Goal: Task Accomplishment & Management: Manage account settings

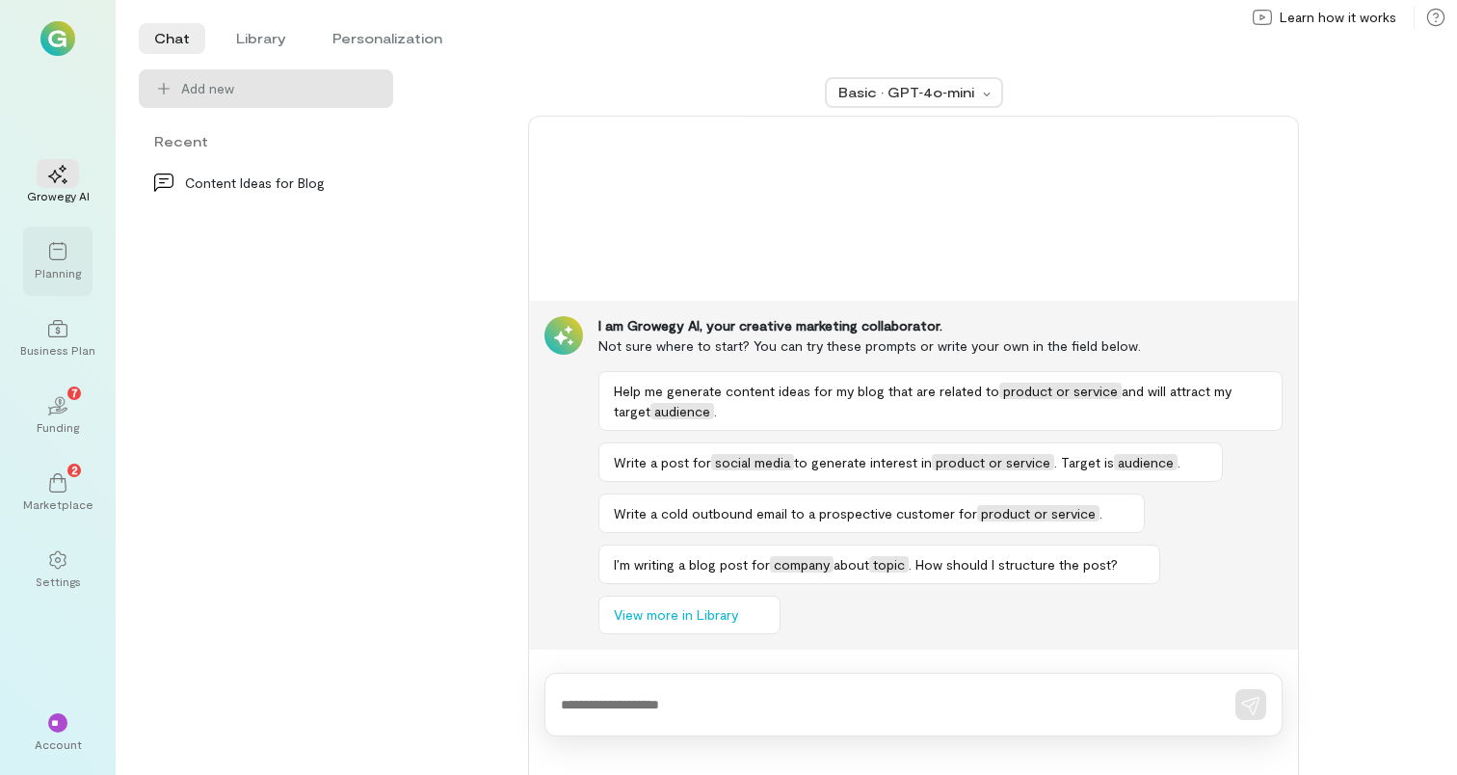
click at [60, 259] on icon at bounding box center [57, 251] width 17 height 18
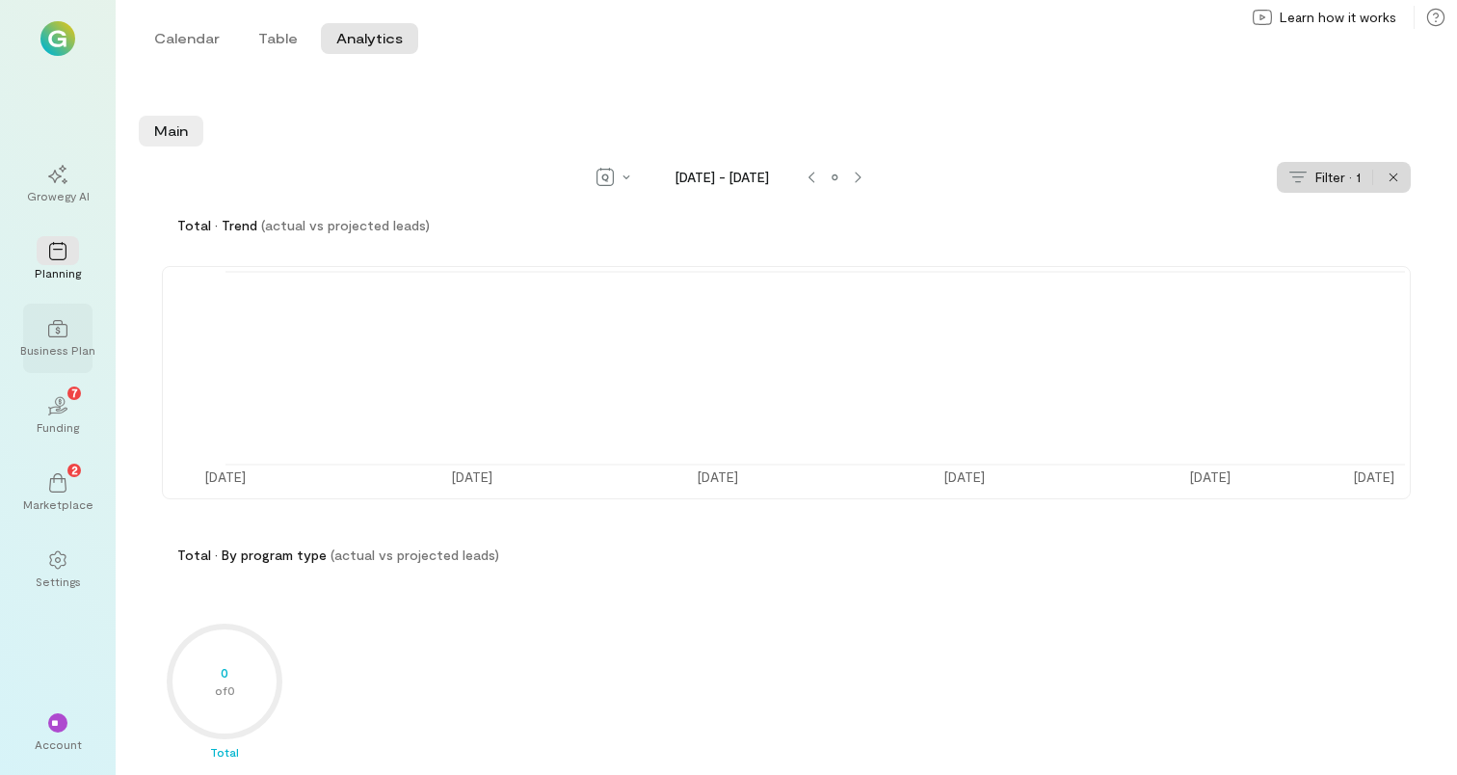
click at [64, 339] on div at bounding box center [58, 327] width 42 height 29
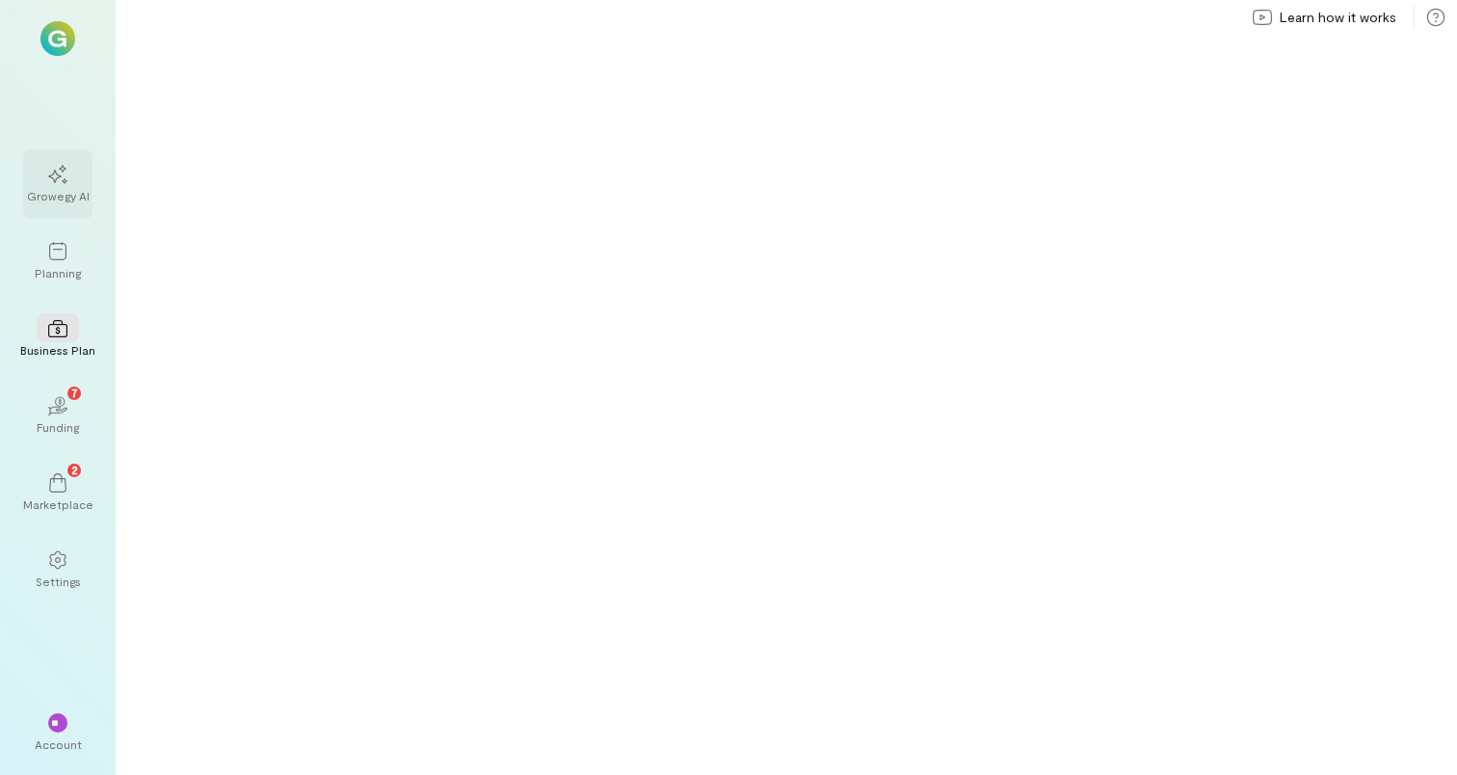
click at [68, 185] on div at bounding box center [58, 173] width 42 height 29
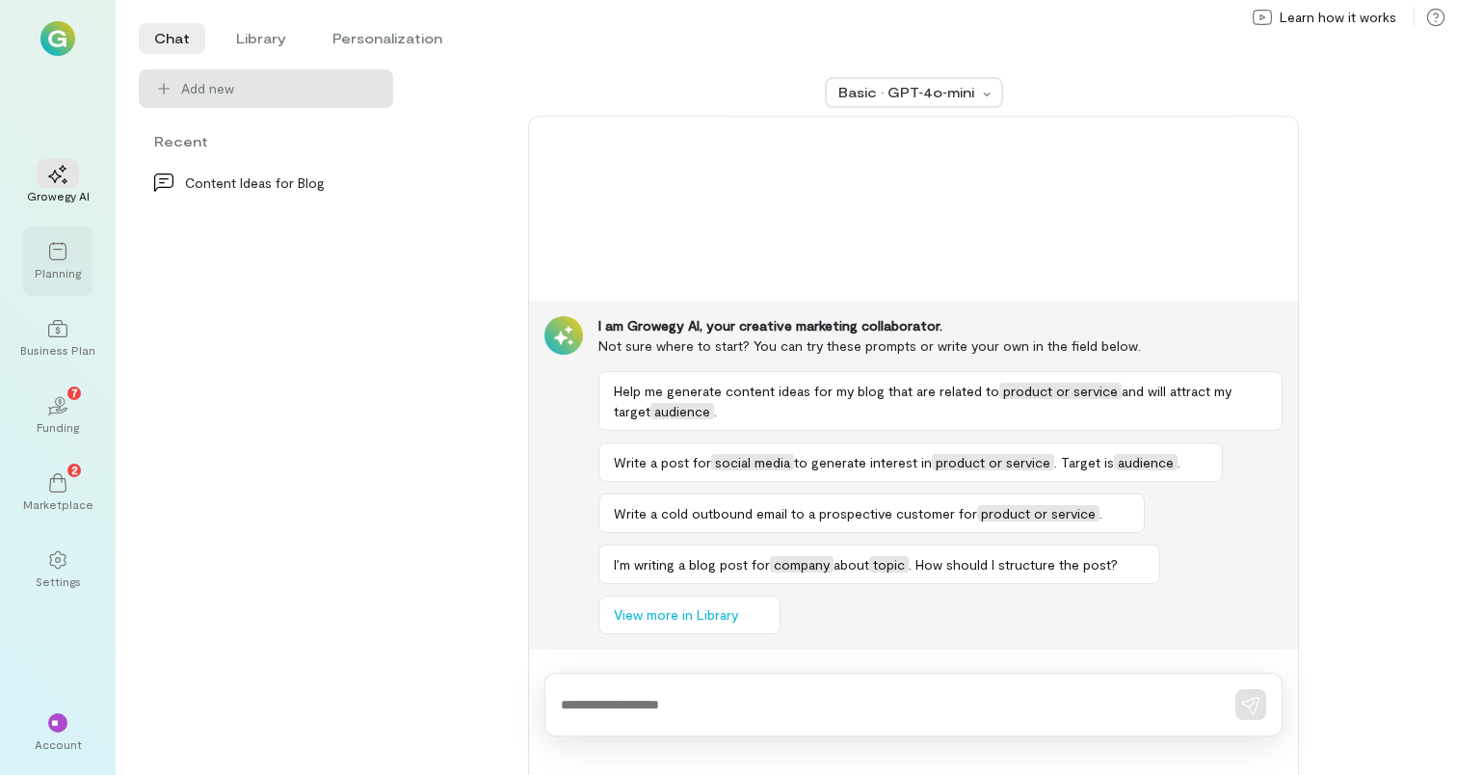
click at [68, 263] on div at bounding box center [58, 250] width 42 height 29
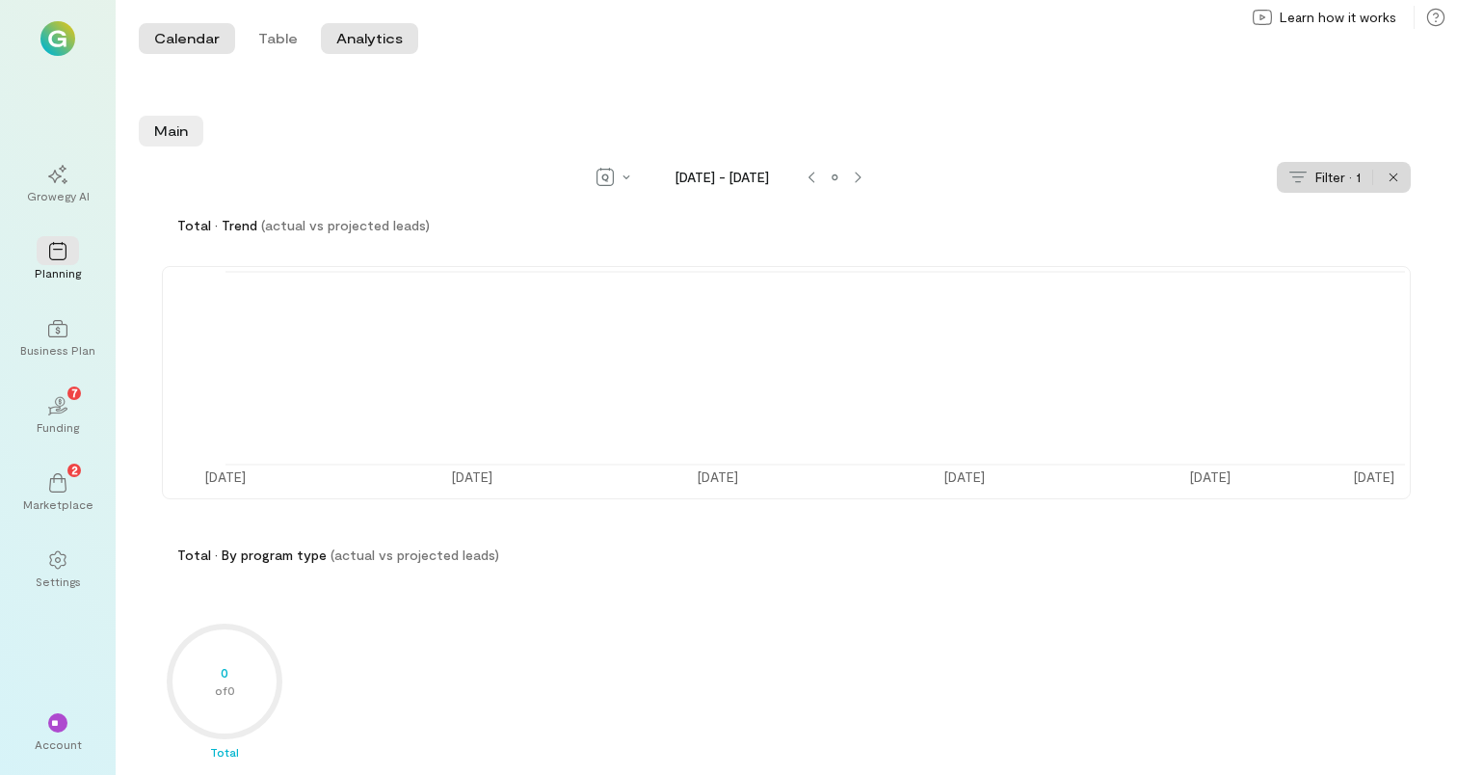
click at [179, 40] on button "Calendar" at bounding box center [187, 38] width 96 height 31
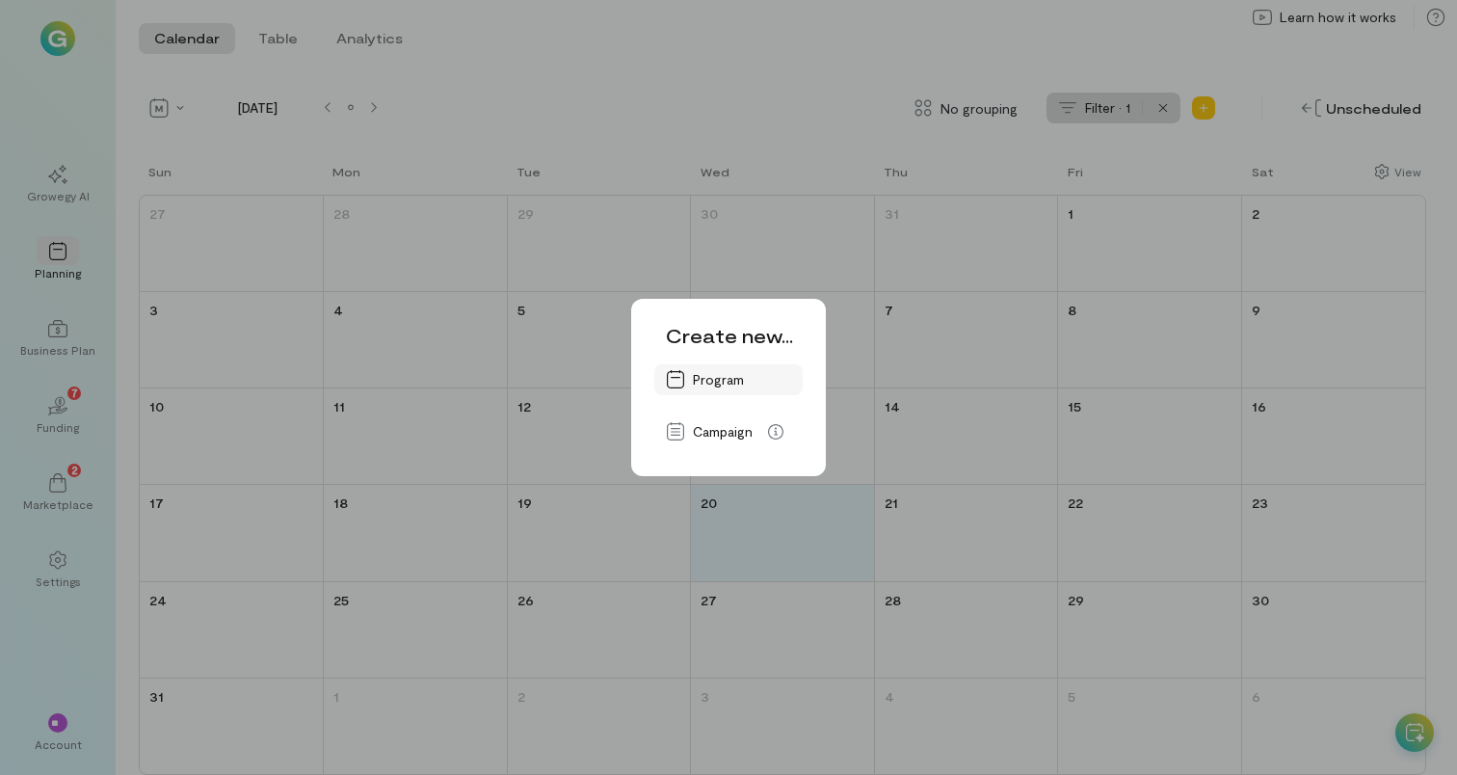
click at [727, 374] on span "Program" at bounding box center [742, 379] width 98 height 19
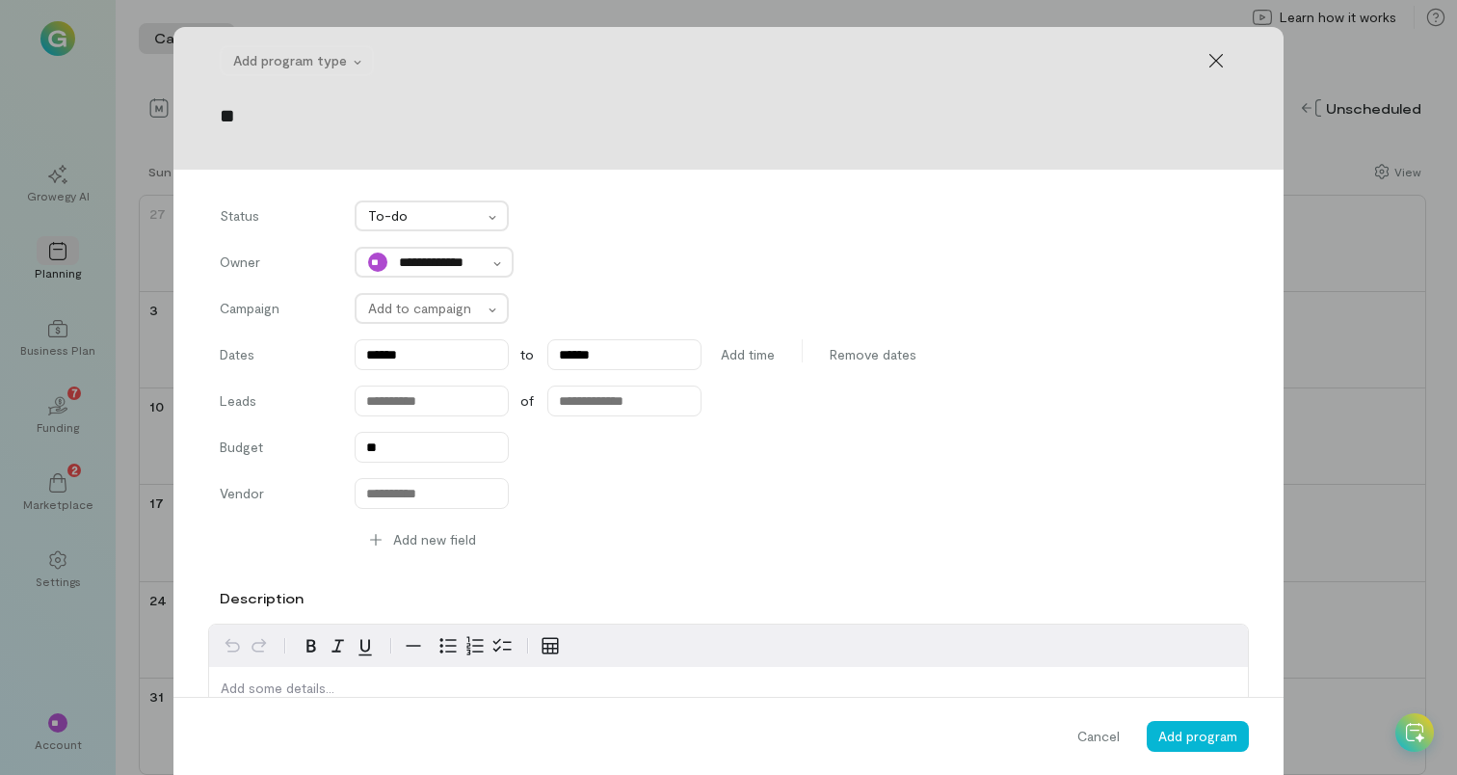
type input "*"
type input "**********"
click at [293, 57] on div at bounding box center [290, 60] width 115 height 23
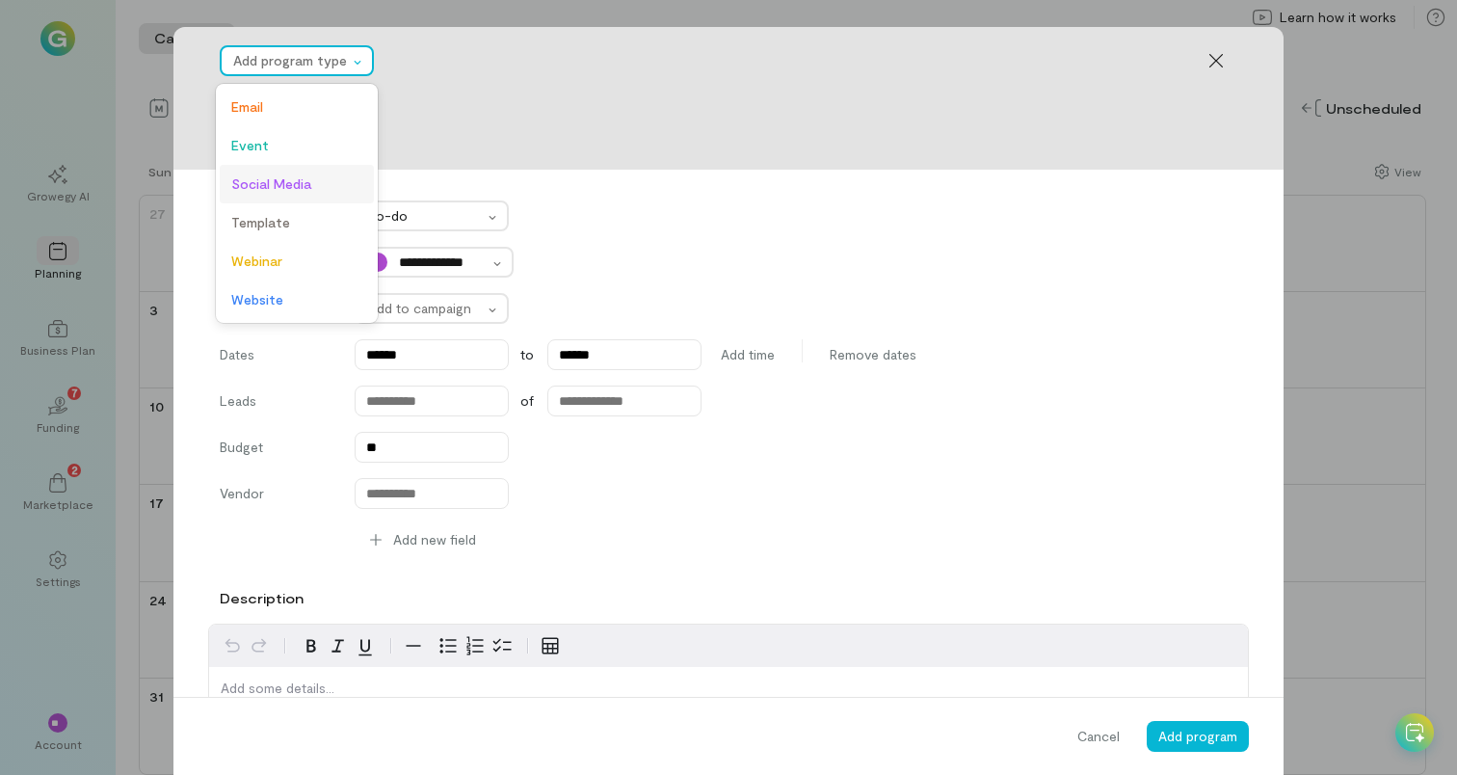
click at [290, 190] on span "Social Media" at bounding box center [296, 183] width 131 height 19
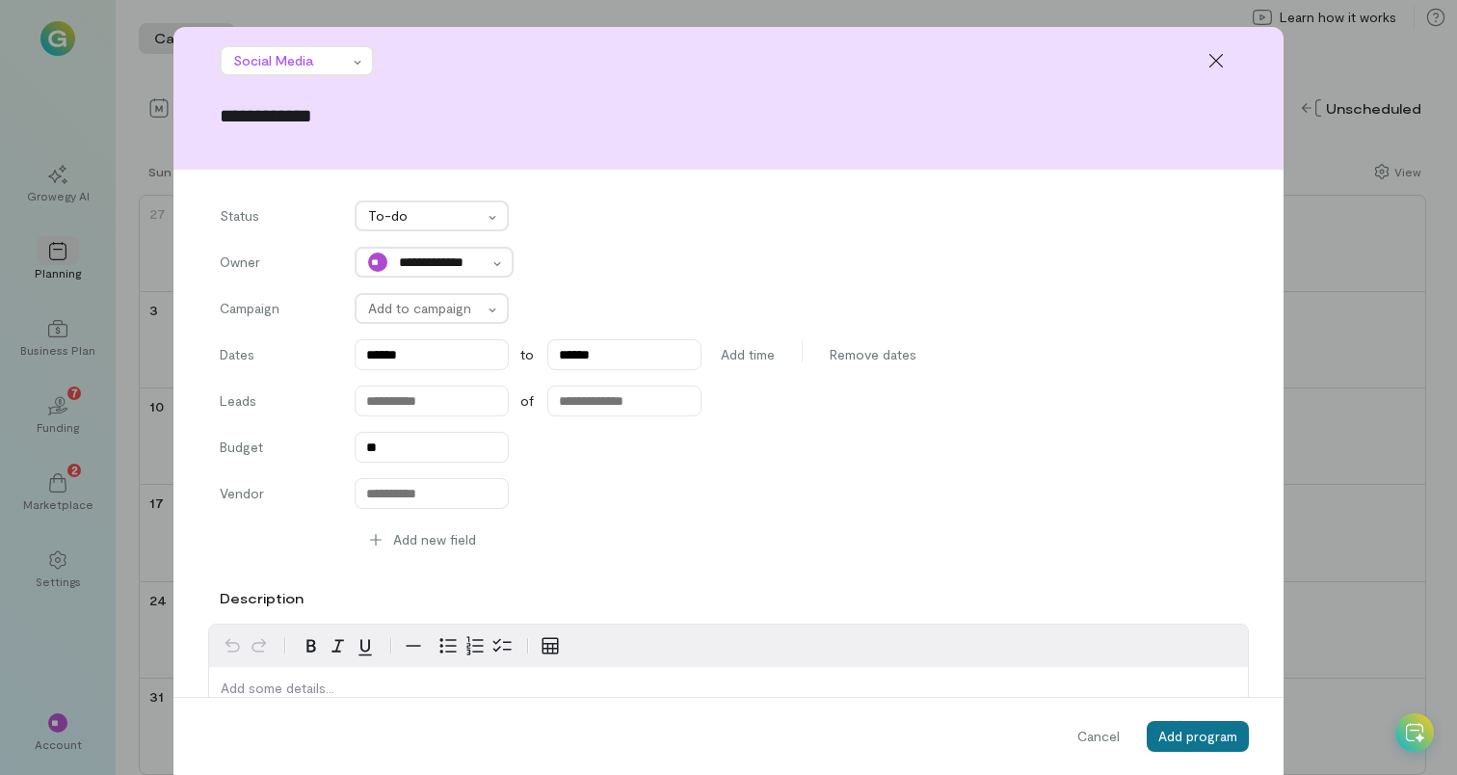
click at [1180, 742] on span "Add program" at bounding box center [1197, 735] width 79 height 16
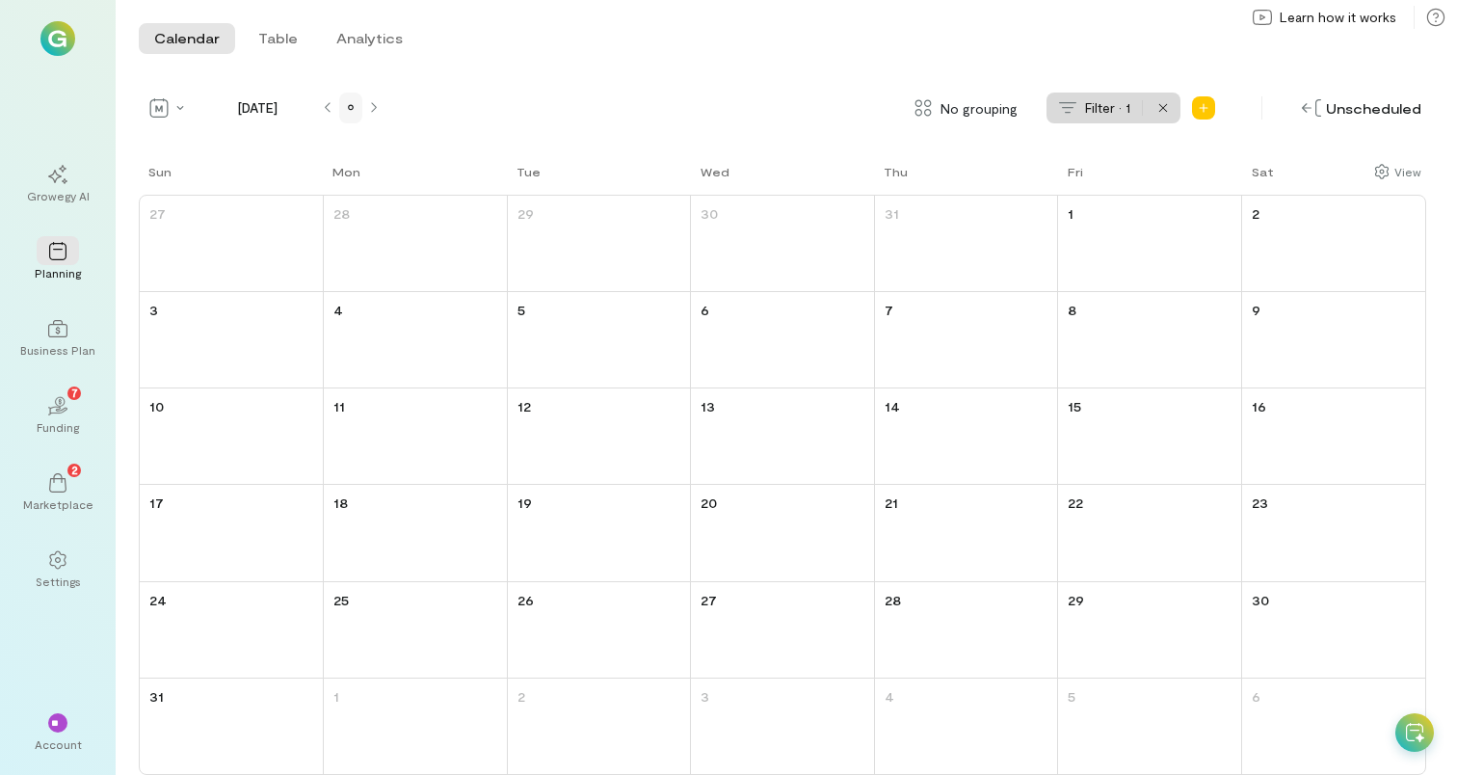
click at [351, 112] on icon at bounding box center [351, 108] width 6 height 12
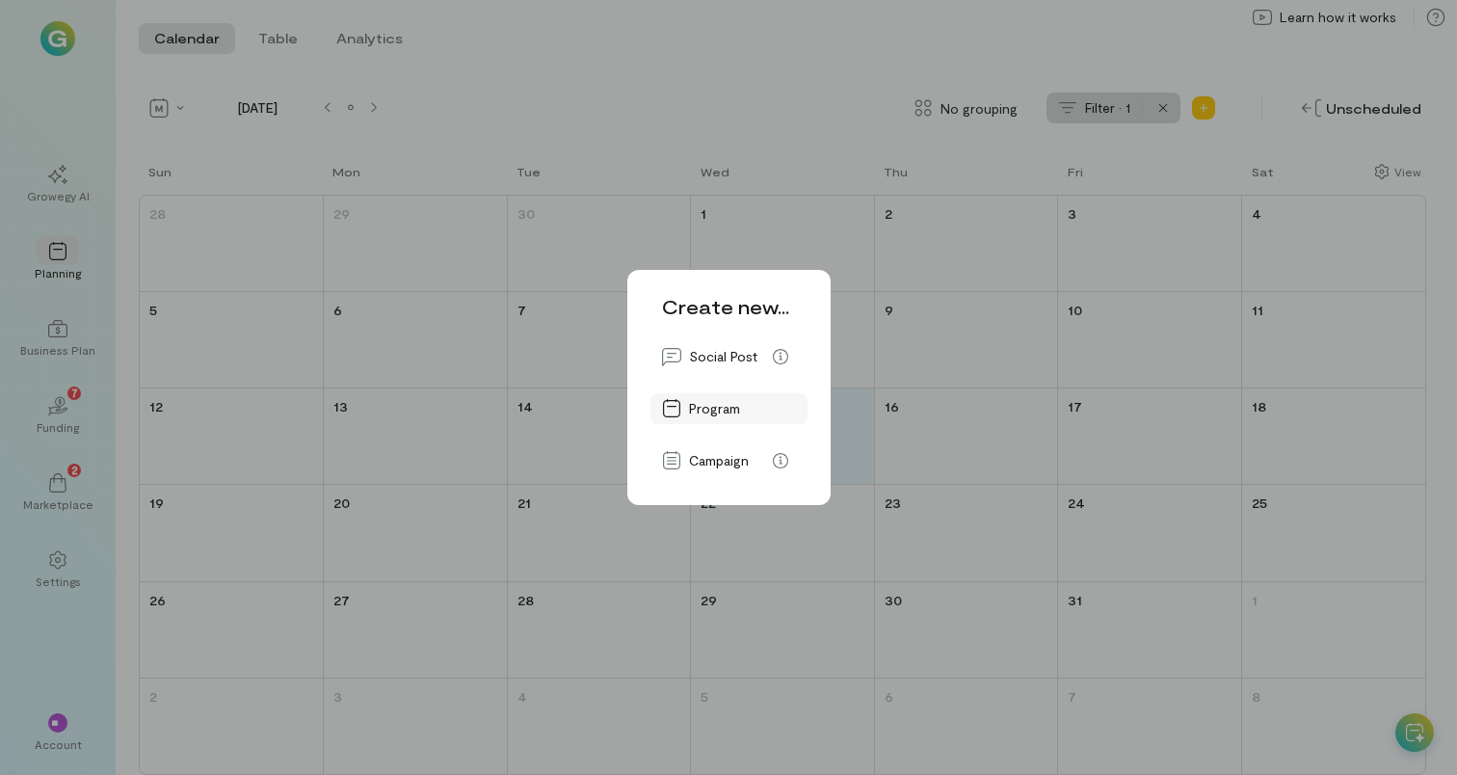
click at [729, 401] on span "Program" at bounding box center [742, 408] width 107 height 19
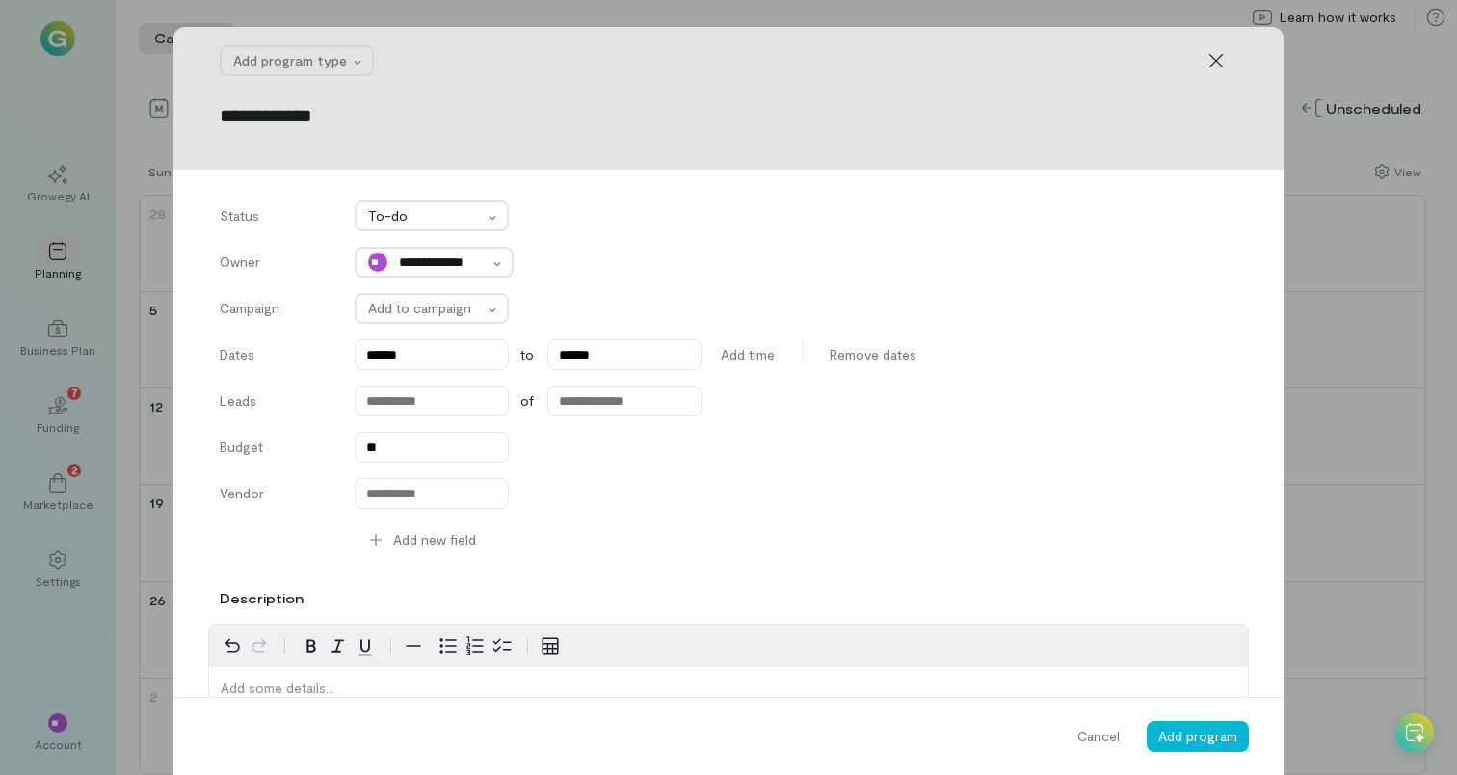
type input "**********"
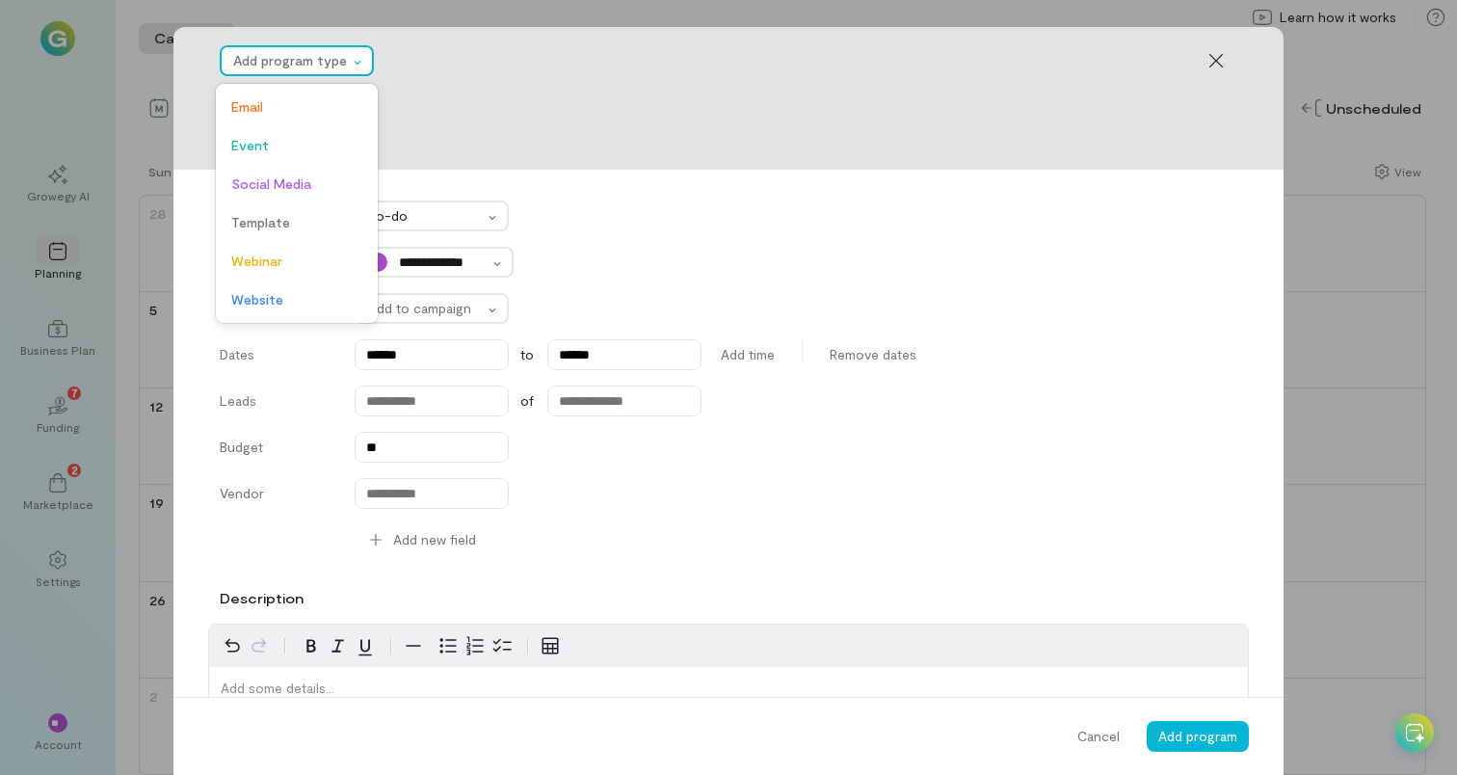
click at [315, 60] on div at bounding box center [290, 60] width 115 height 23
click at [303, 157] on div "Event" at bounding box center [297, 145] width 154 height 39
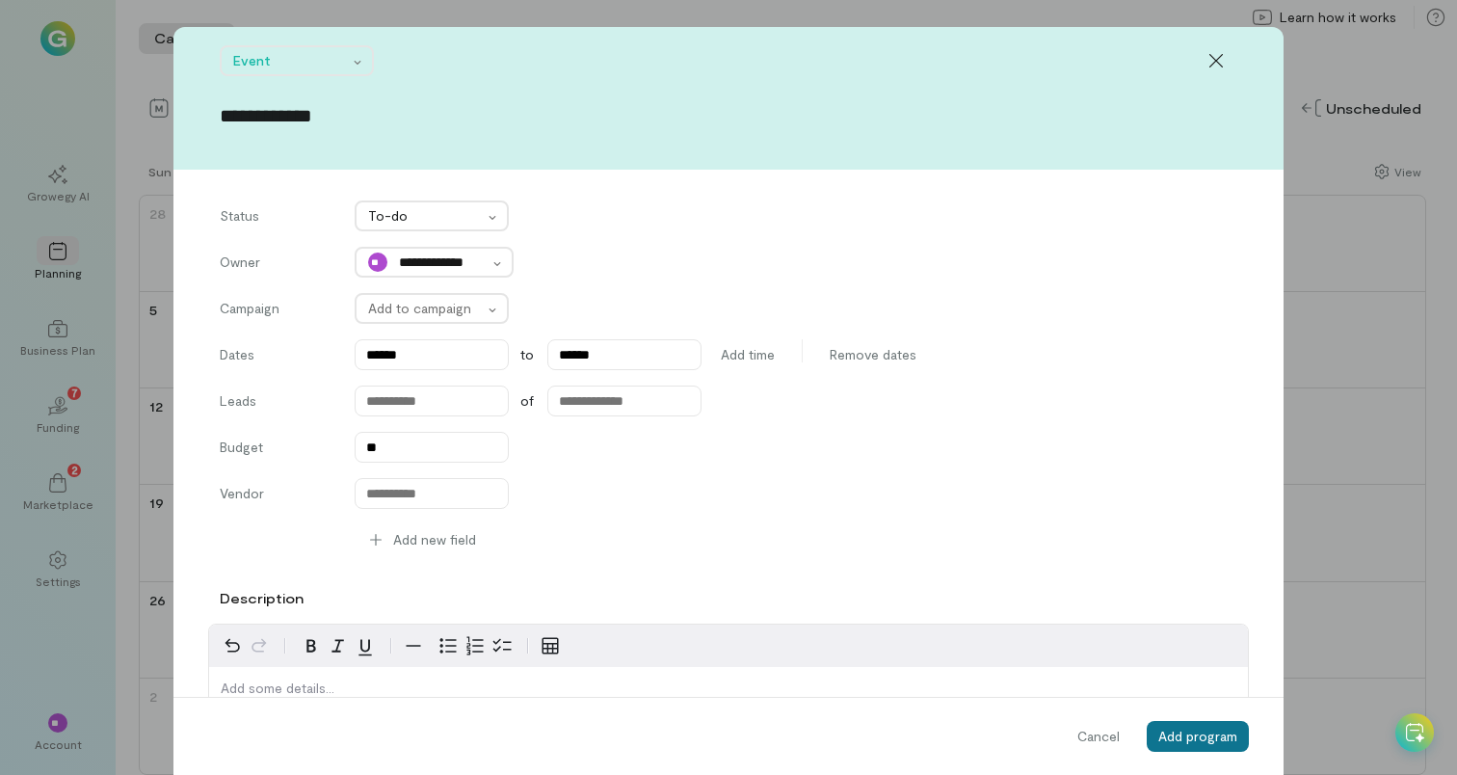
click at [1172, 738] on span "Add program" at bounding box center [1197, 735] width 79 height 16
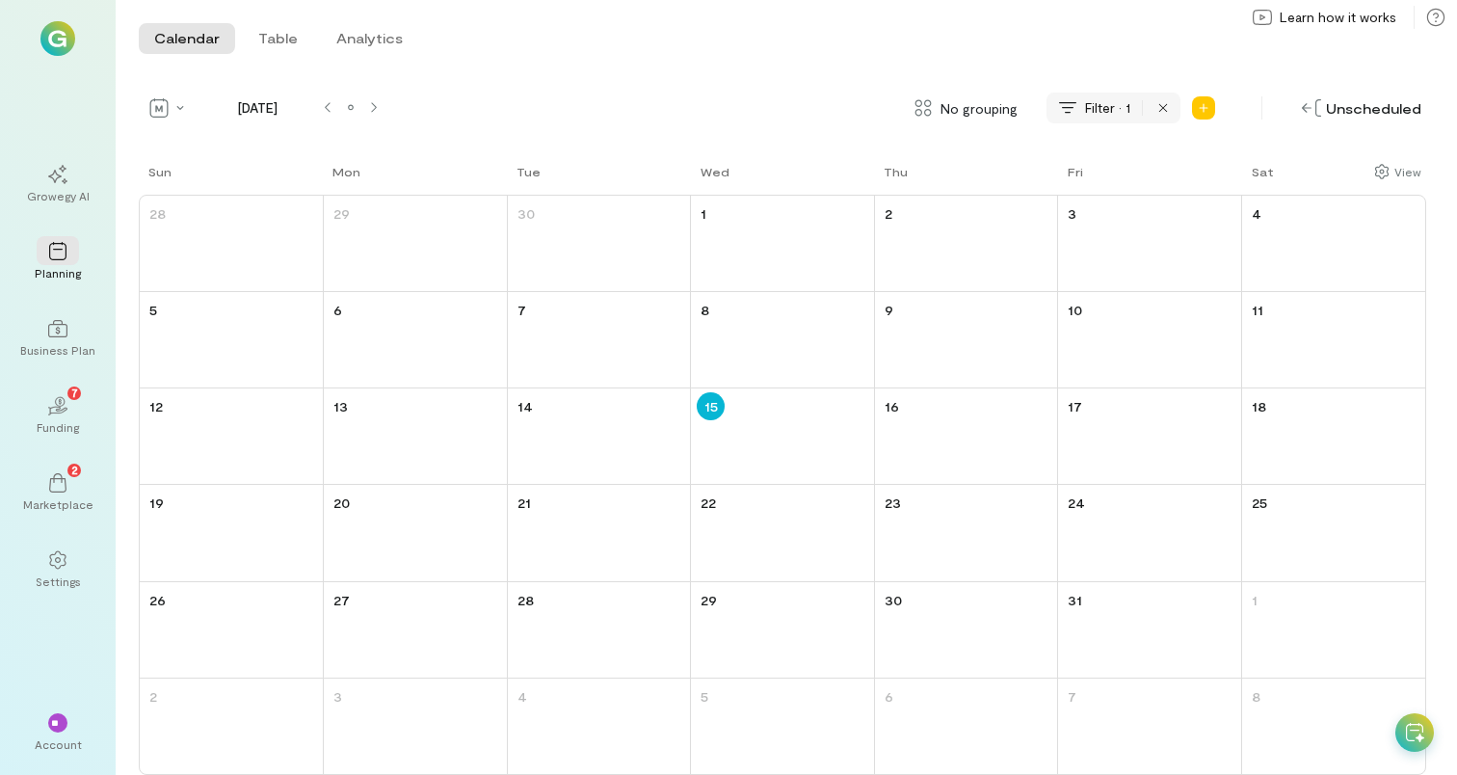
click at [1169, 106] on icon at bounding box center [1163, 108] width 12 height 12
click at [1157, 111] on span "Filter" at bounding box center [1154, 107] width 30 height 19
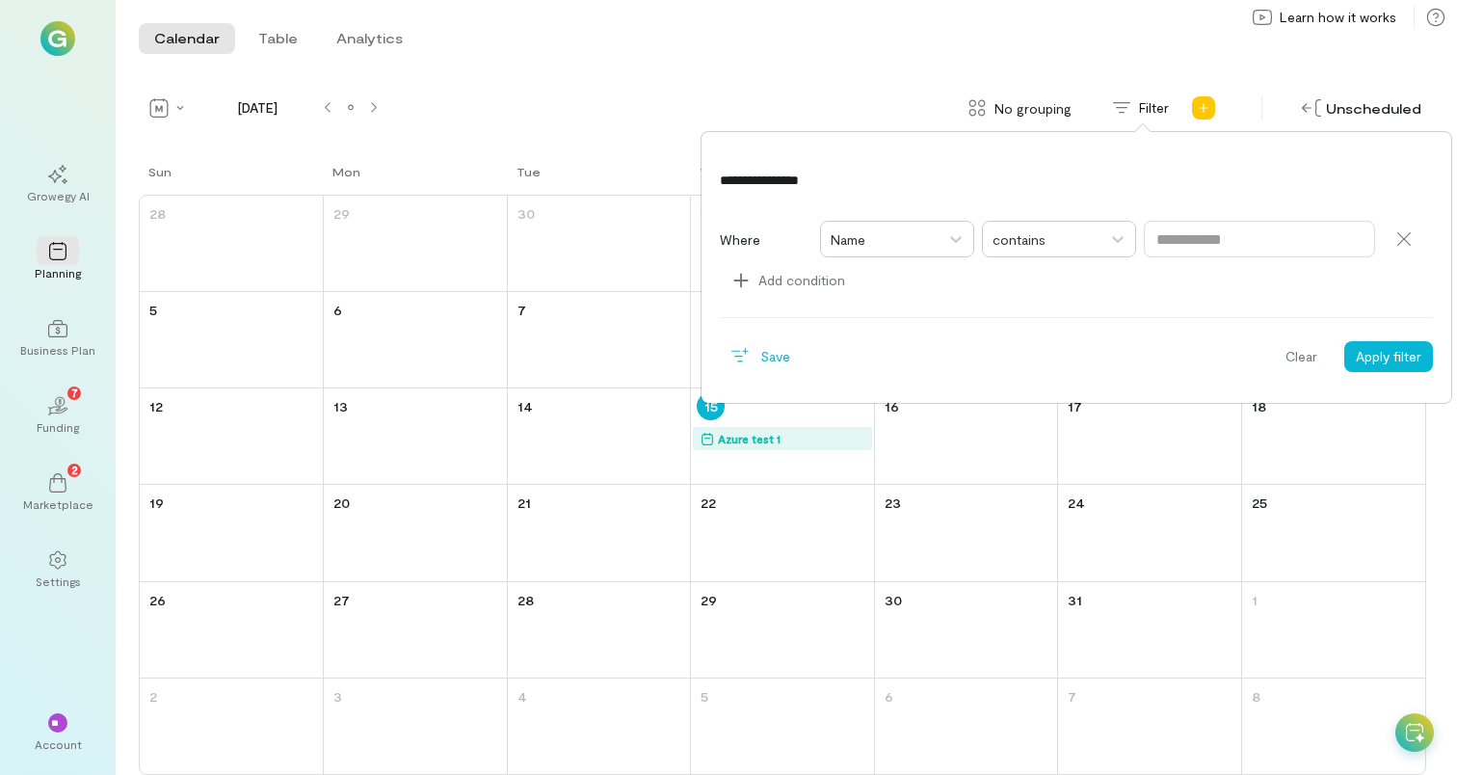
click at [827, 73] on div "Calendar Table Analytics Calendar Table Analytics" at bounding box center [786, 38] width 1341 height 77
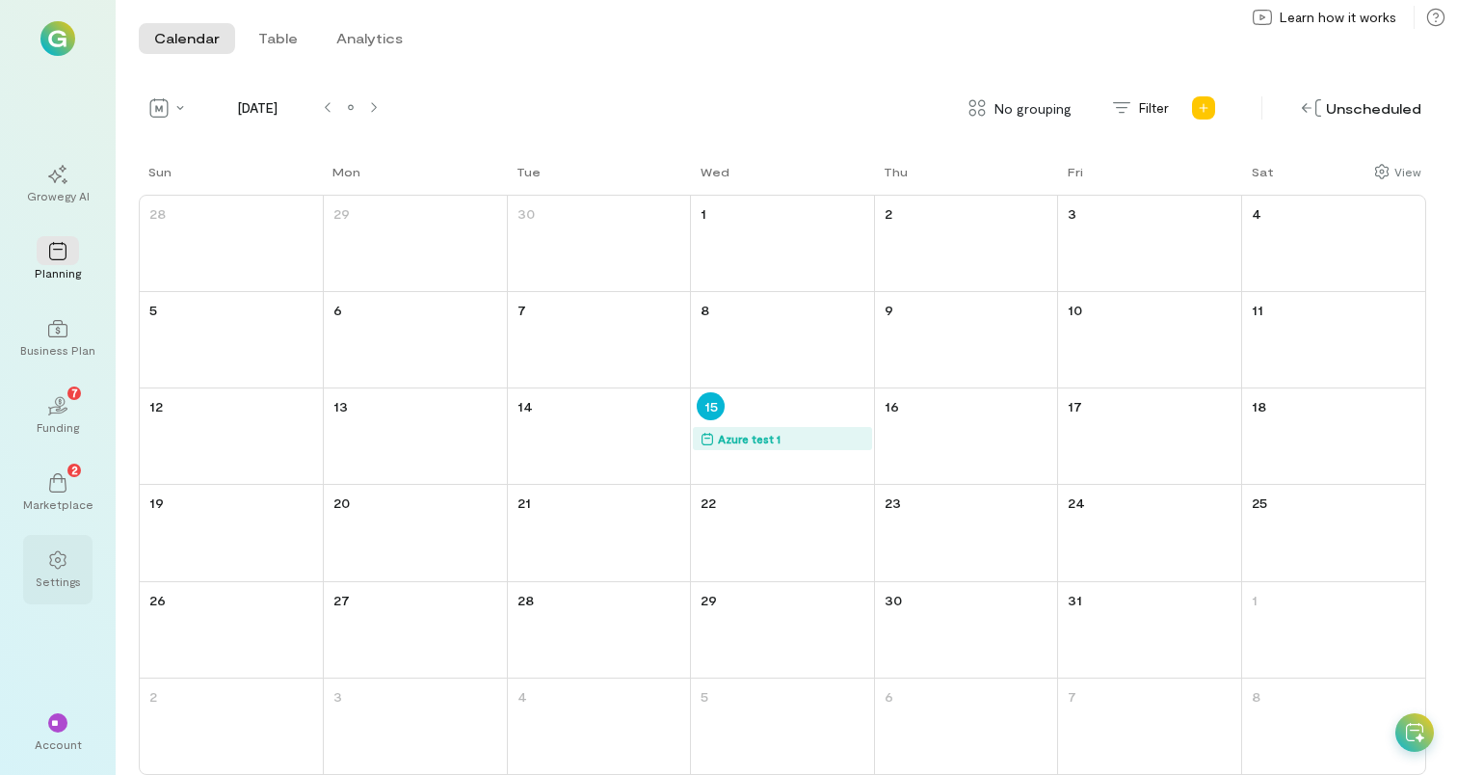
click at [66, 561] on icon at bounding box center [57, 559] width 19 height 19
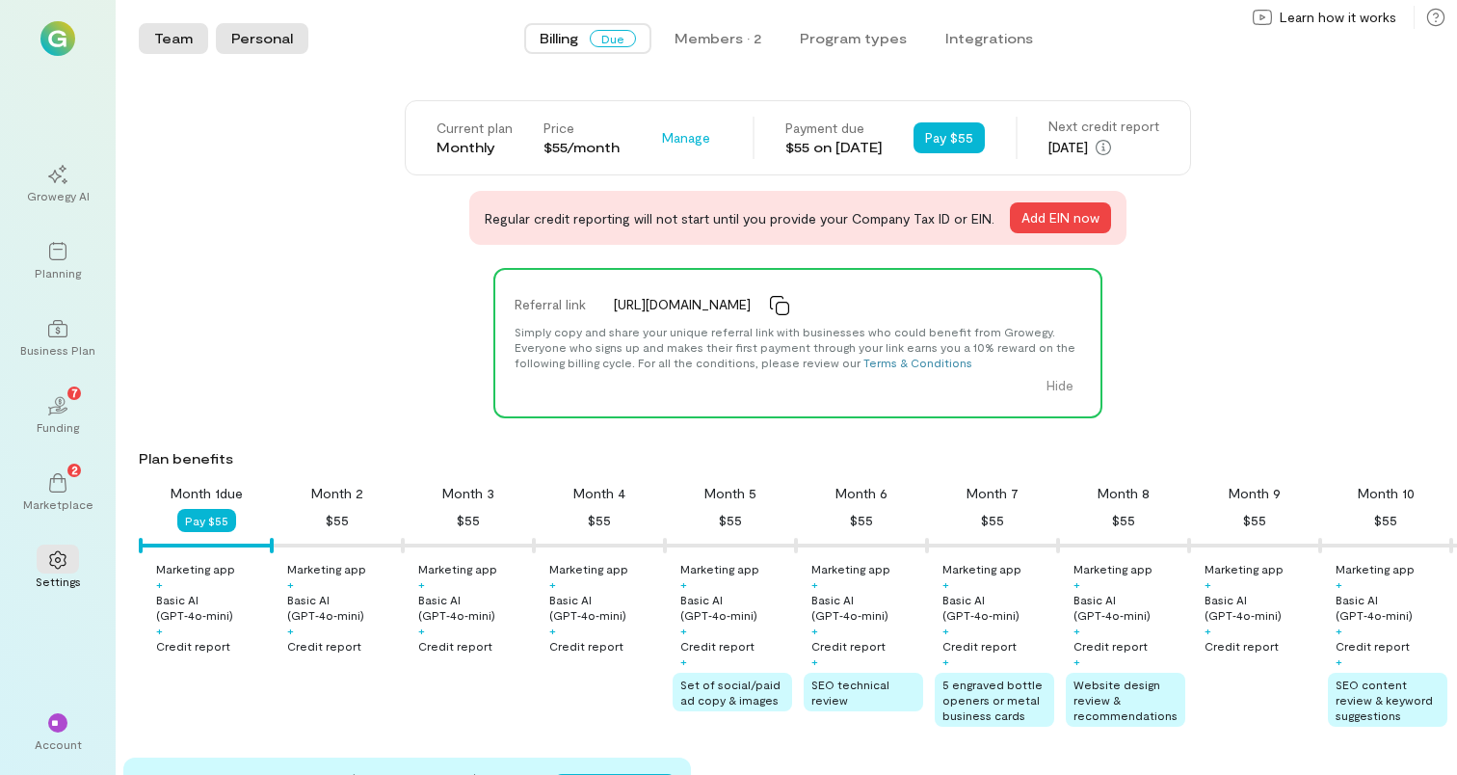
click at [234, 47] on button "Personal" at bounding box center [262, 38] width 92 height 31
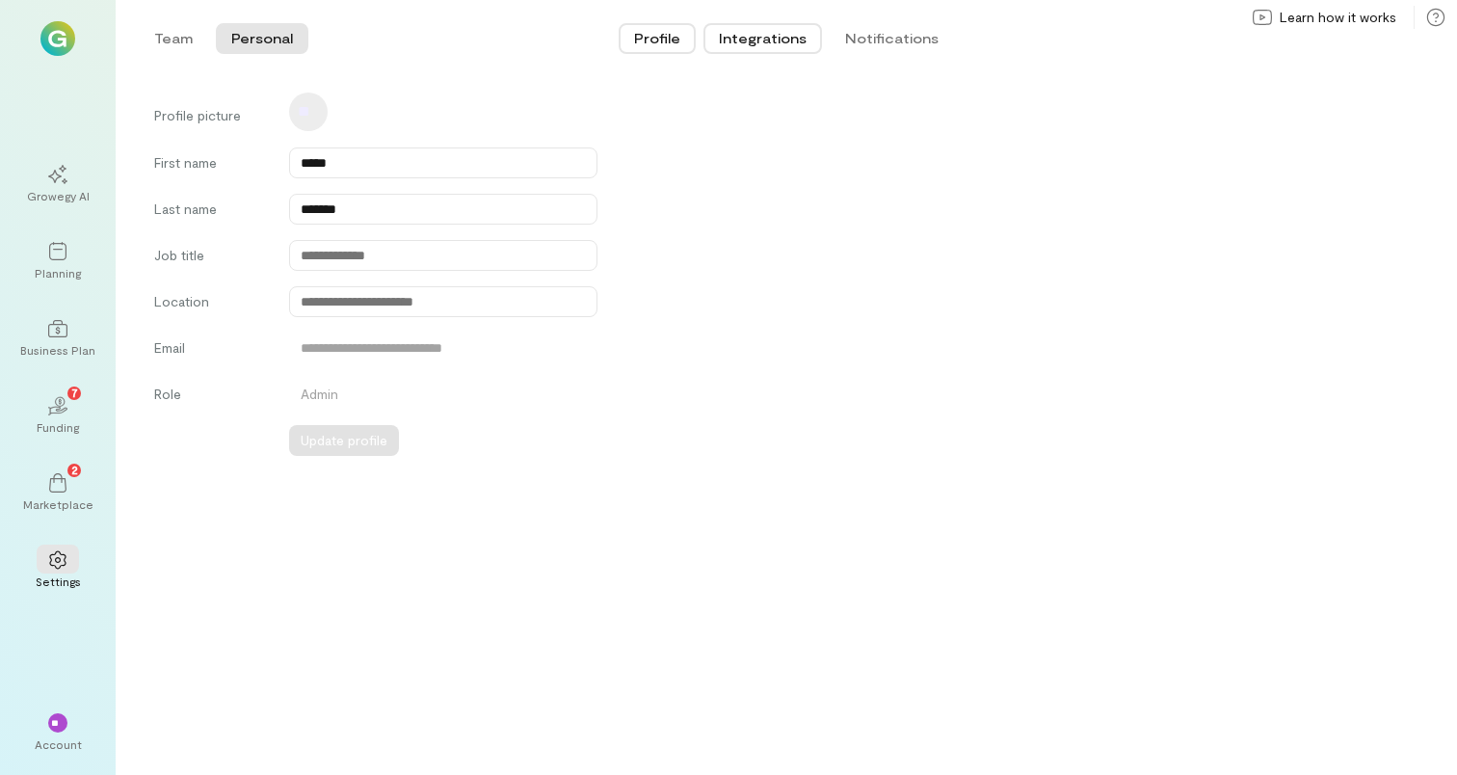
click at [788, 34] on button "Integrations" at bounding box center [762, 38] width 118 height 31
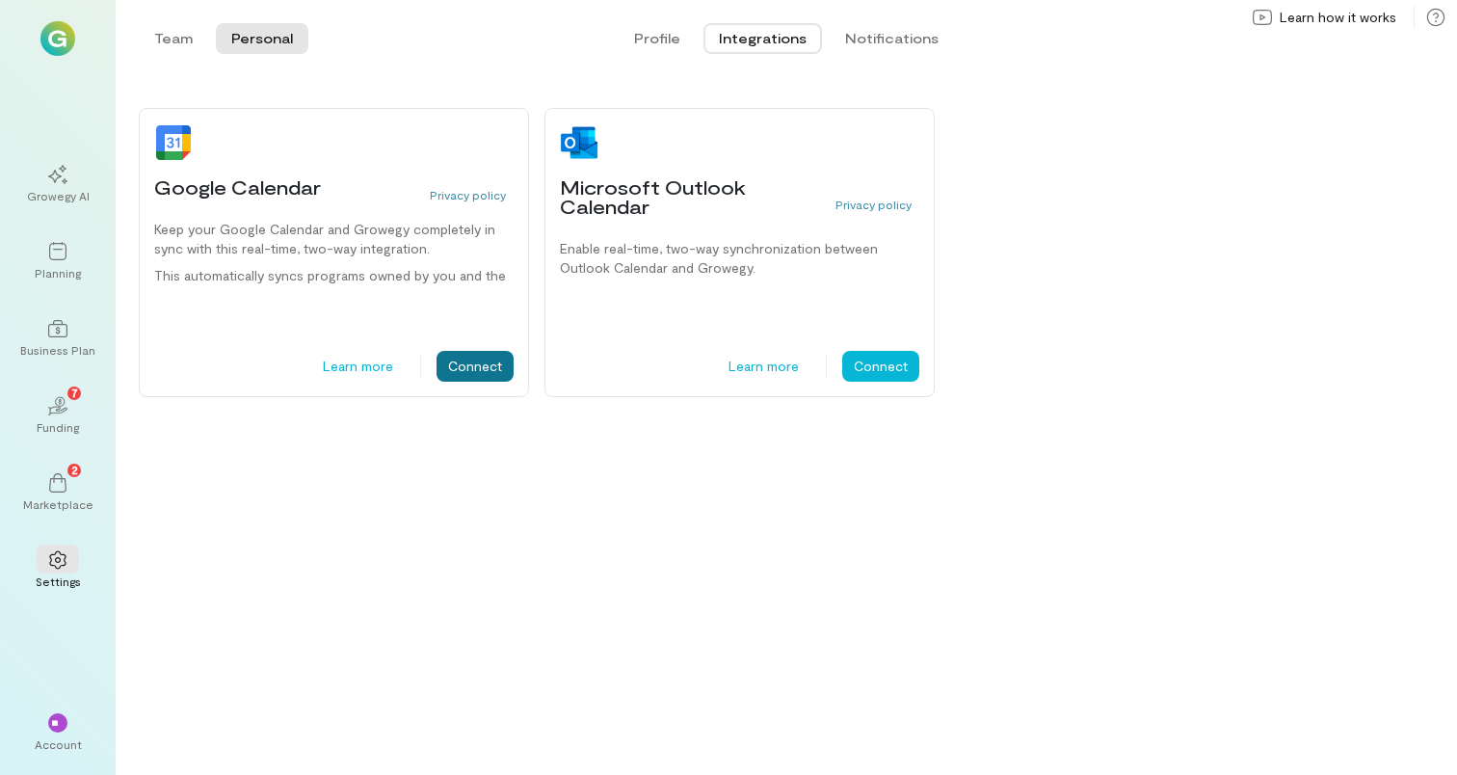
click at [476, 376] on button "Connect" at bounding box center [474, 366] width 77 height 31
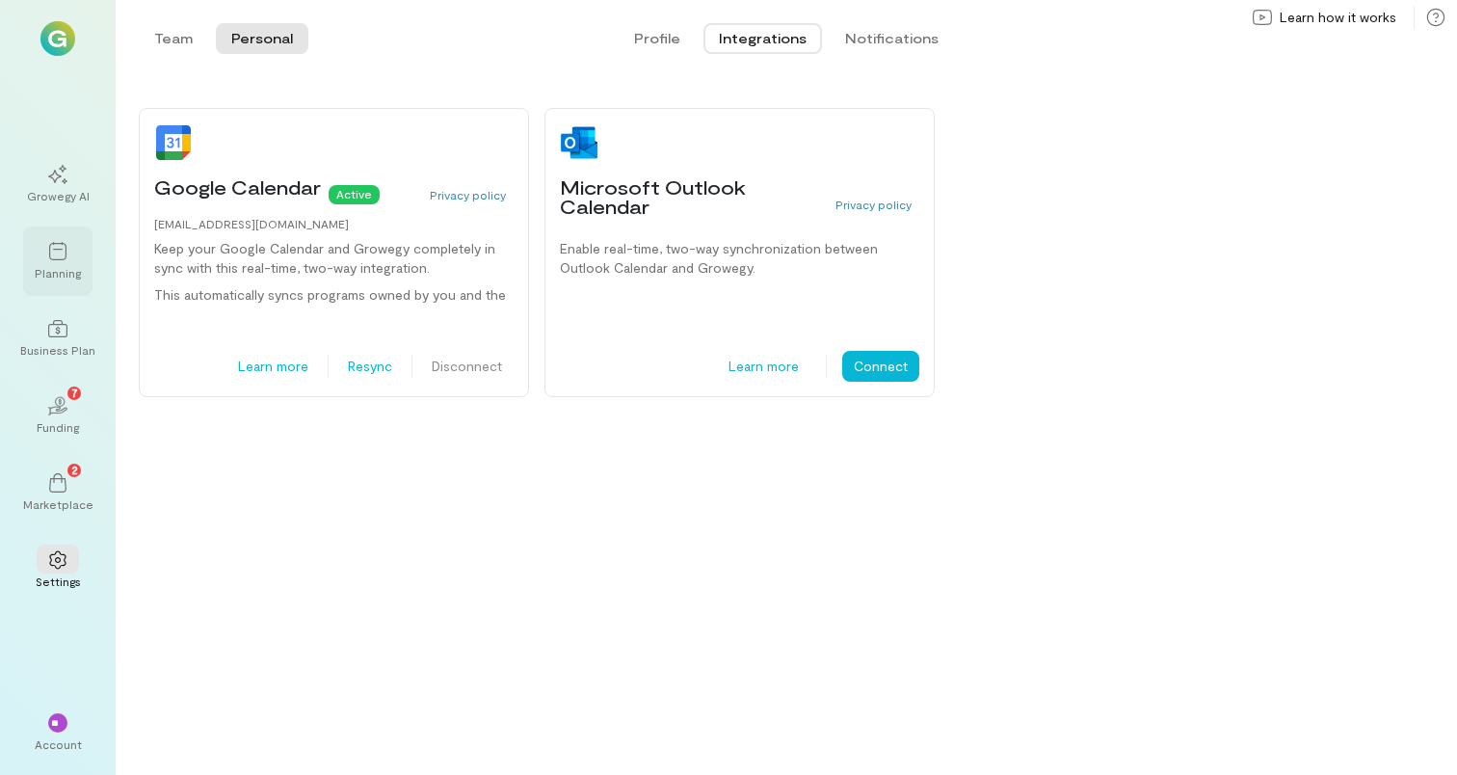
click at [45, 245] on div at bounding box center [58, 250] width 42 height 29
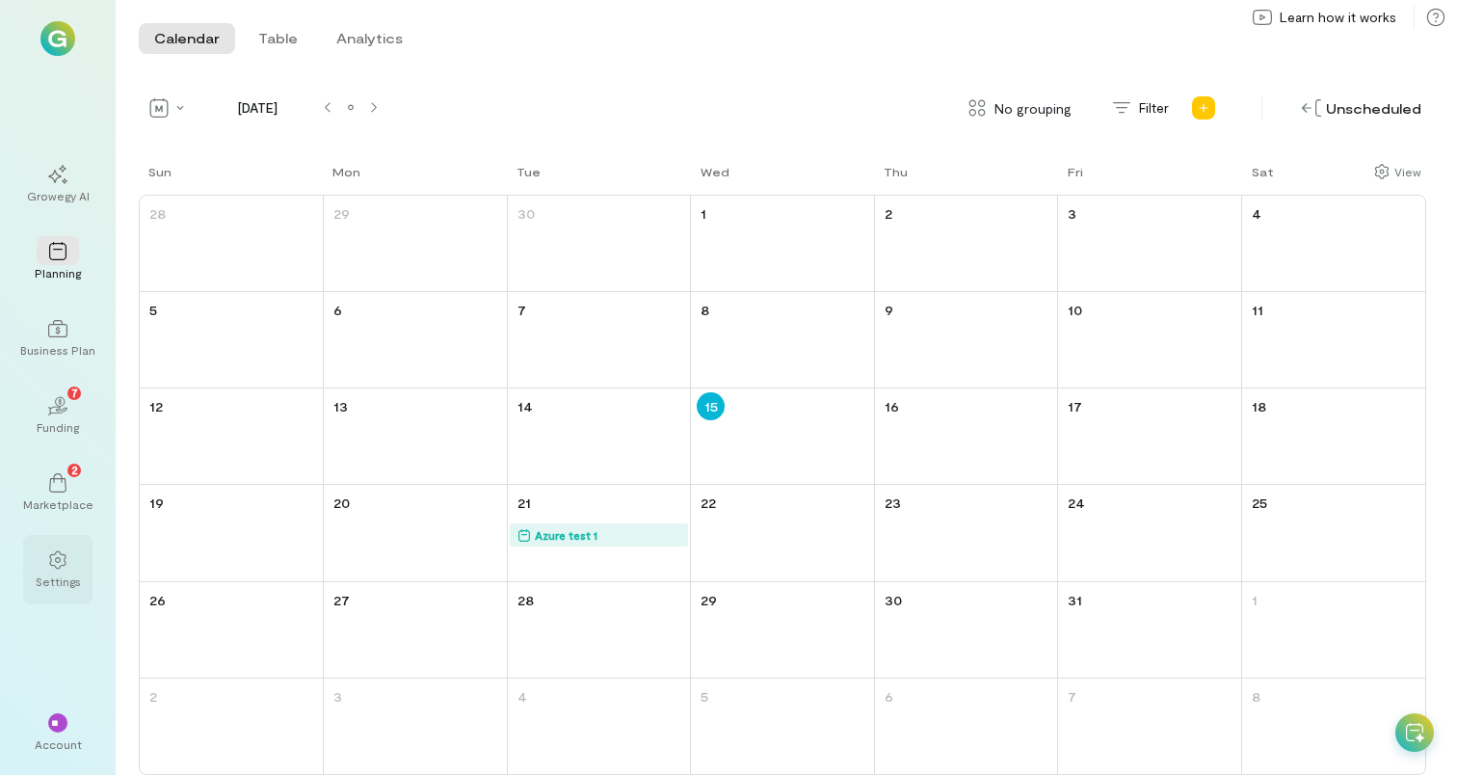
click at [62, 554] on icon at bounding box center [57, 560] width 16 height 18
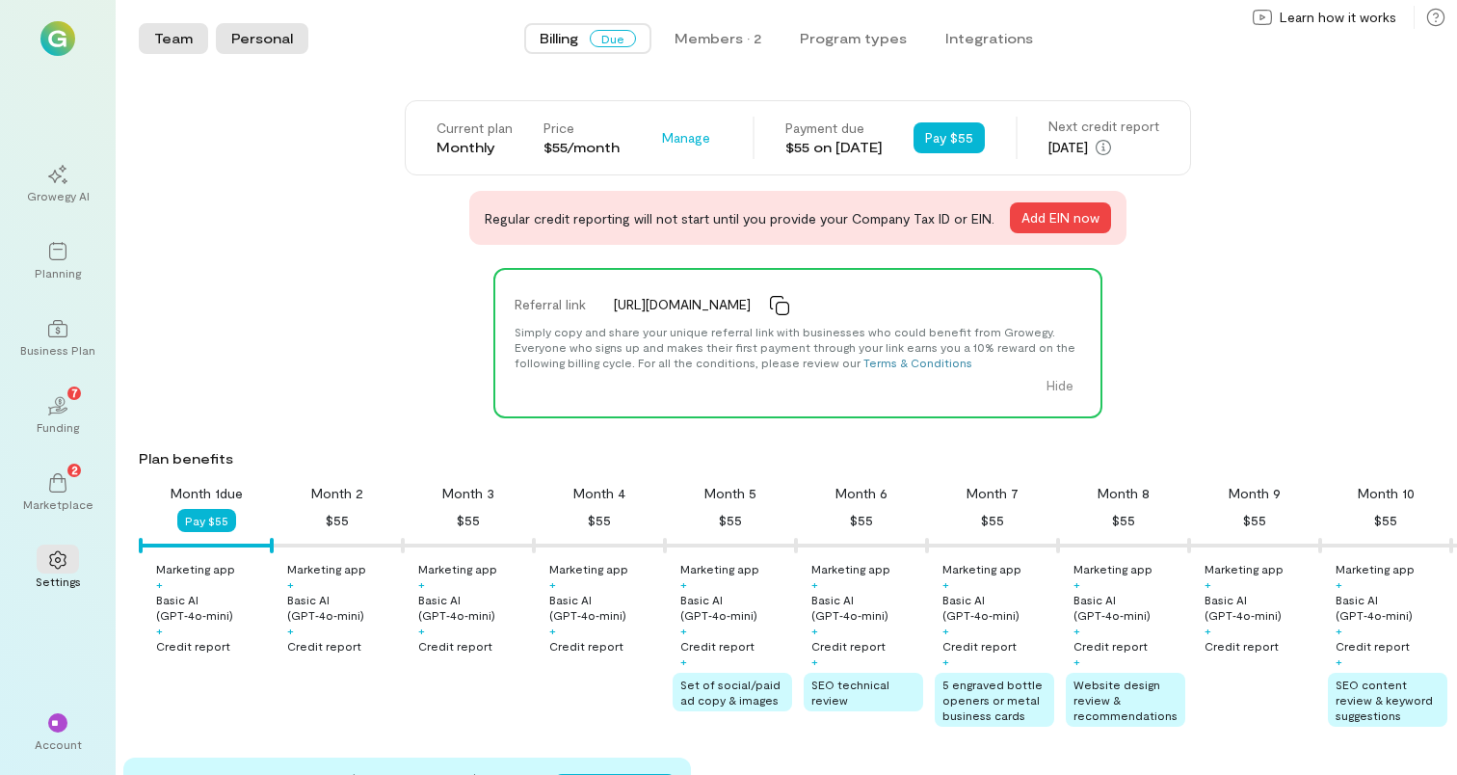
click at [275, 51] on button "Personal" at bounding box center [262, 38] width 92 height 31
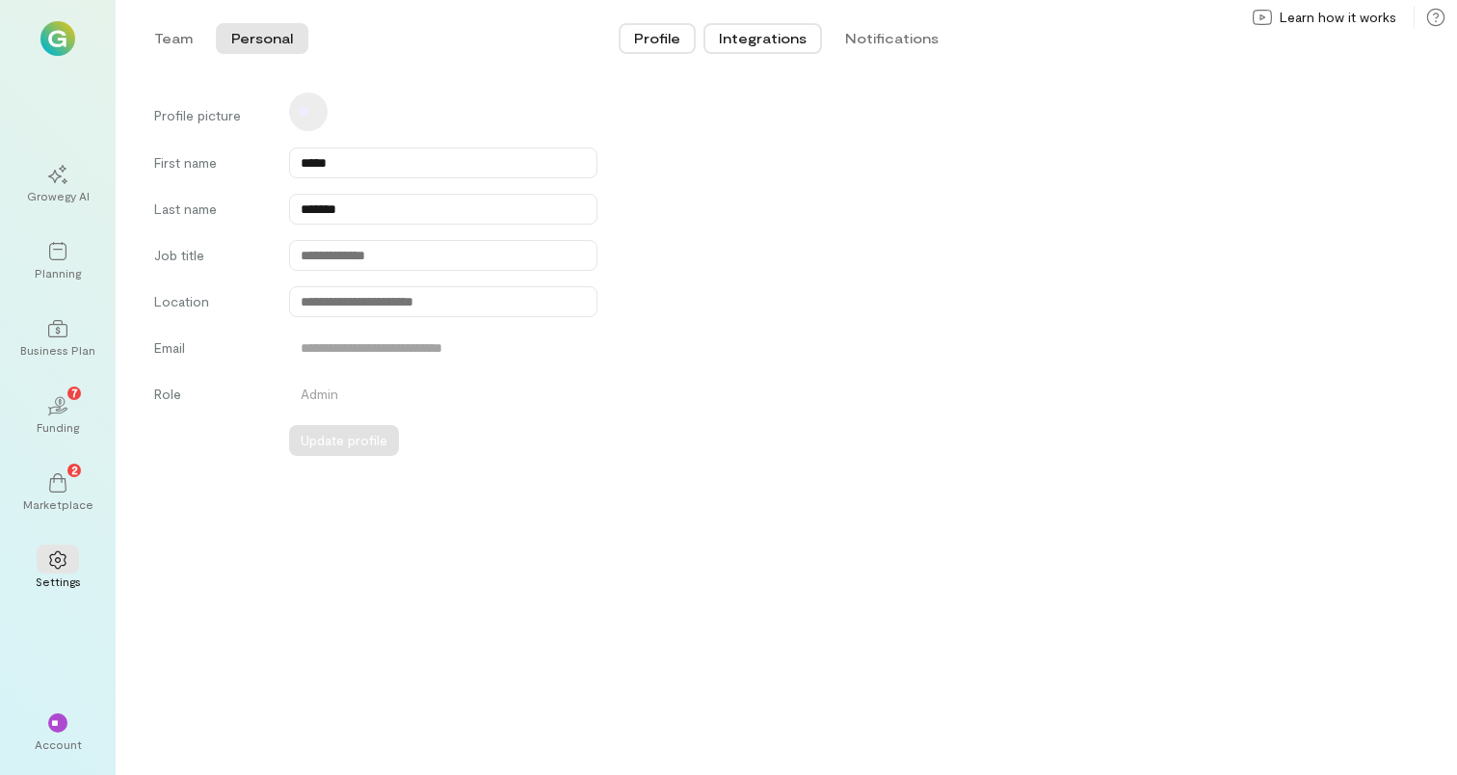
click at [776, 31] on button "Integrations" at bounding box center [762, 38] width 118 height 31
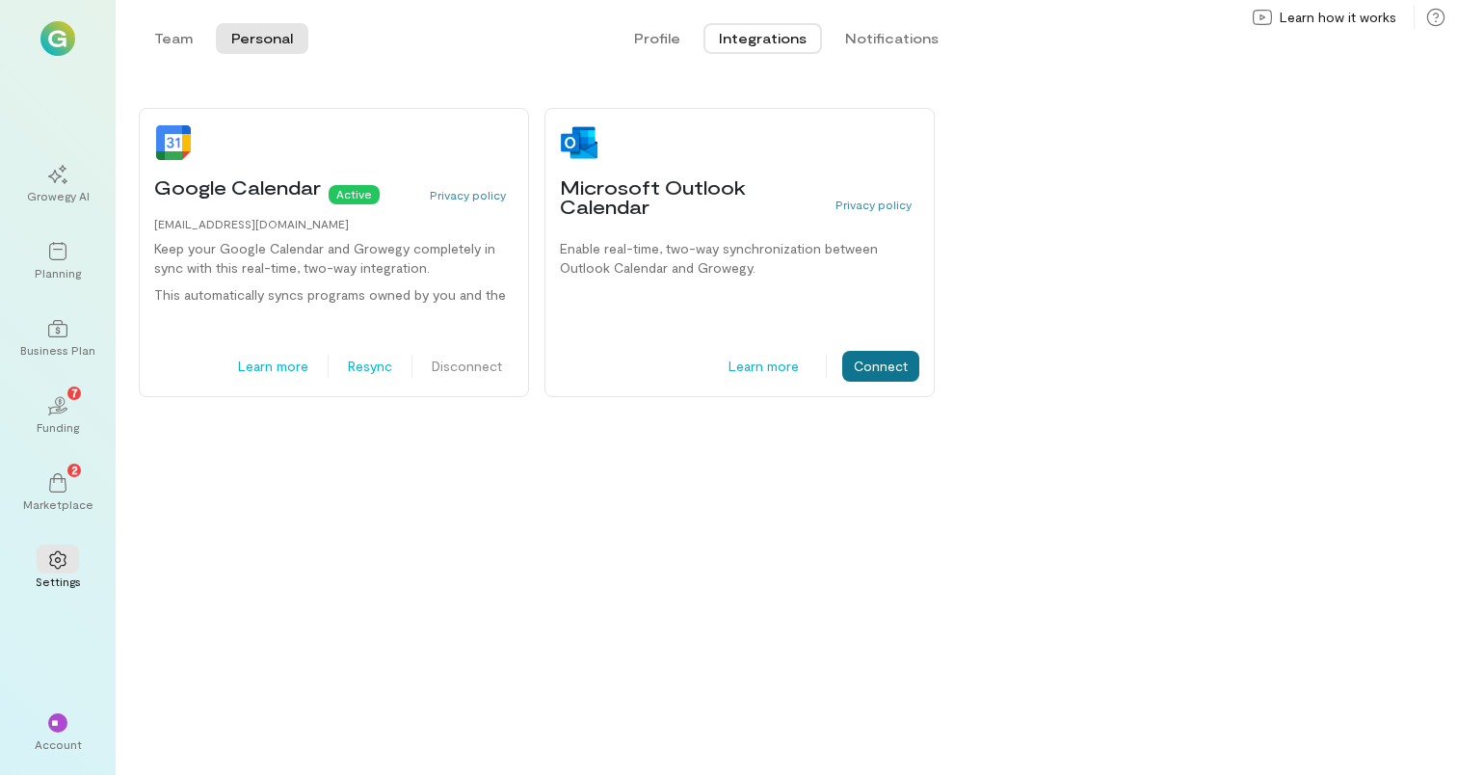
click at [878, 372] on button "Connect" at bounding box center [880, 366] width 77 height 31
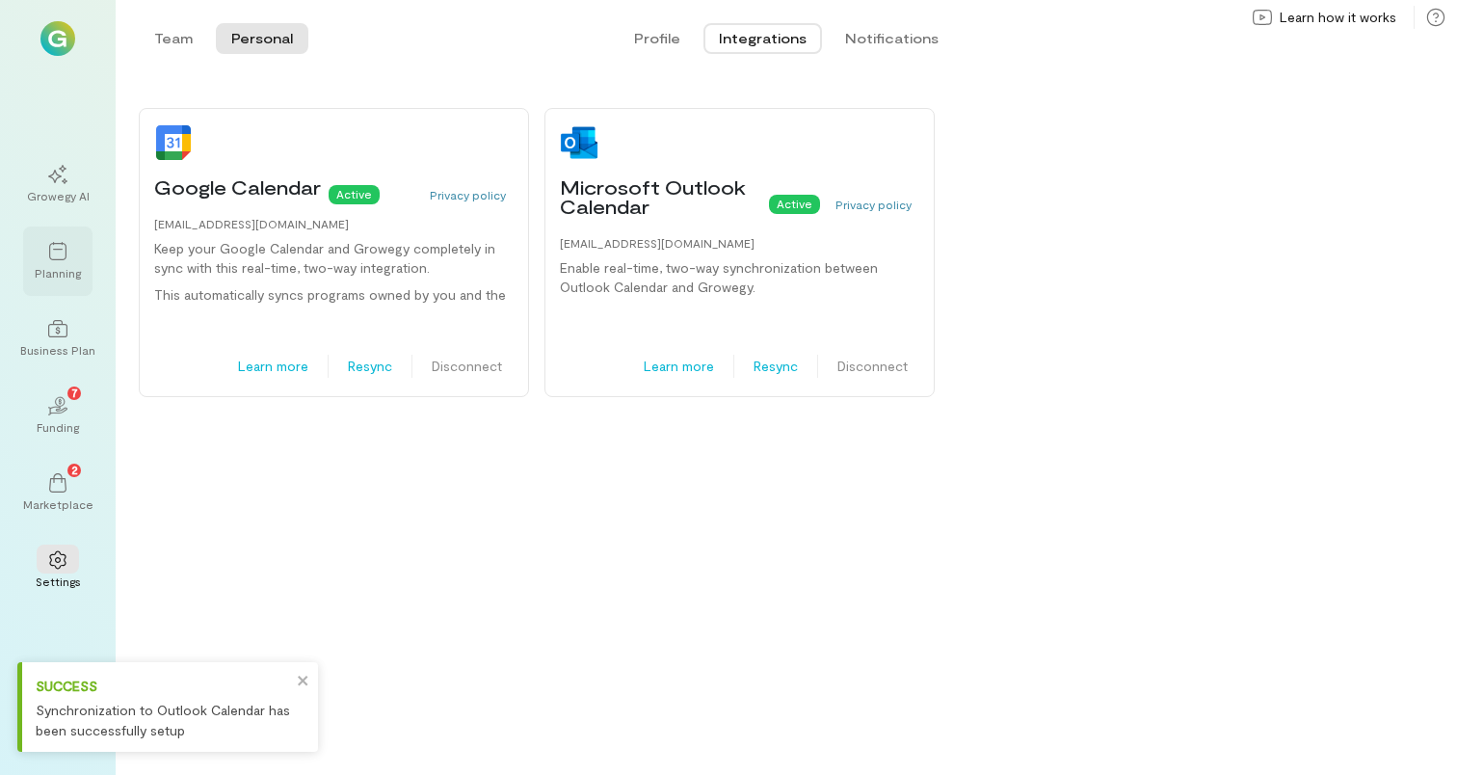
click at [51, 278] on div "Planning" at bounding box center [58, 272] width 46 height 15
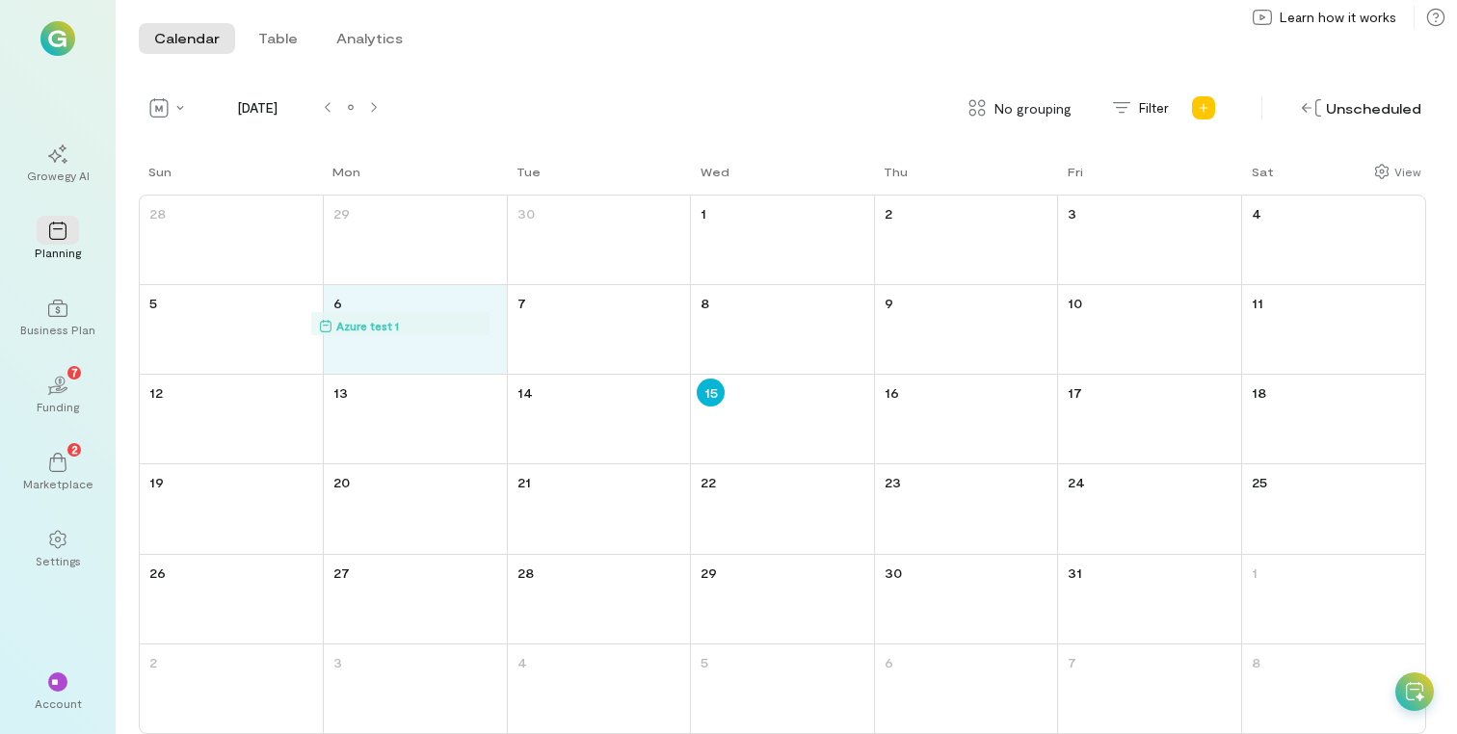
drag, startPoint x: 587, startPoint y: 518, endPoint x: 388, endPoint y: 327, distance: 275.9
click at [388, 327] on div "Sun Mon Tue Wed Thu Fri Sat 28 29 30 1 2 3 4 5 6 7 8 9 10 11 12 13 14 15 16 17 …" at bounding box center [782, 448] width 1287 height 572
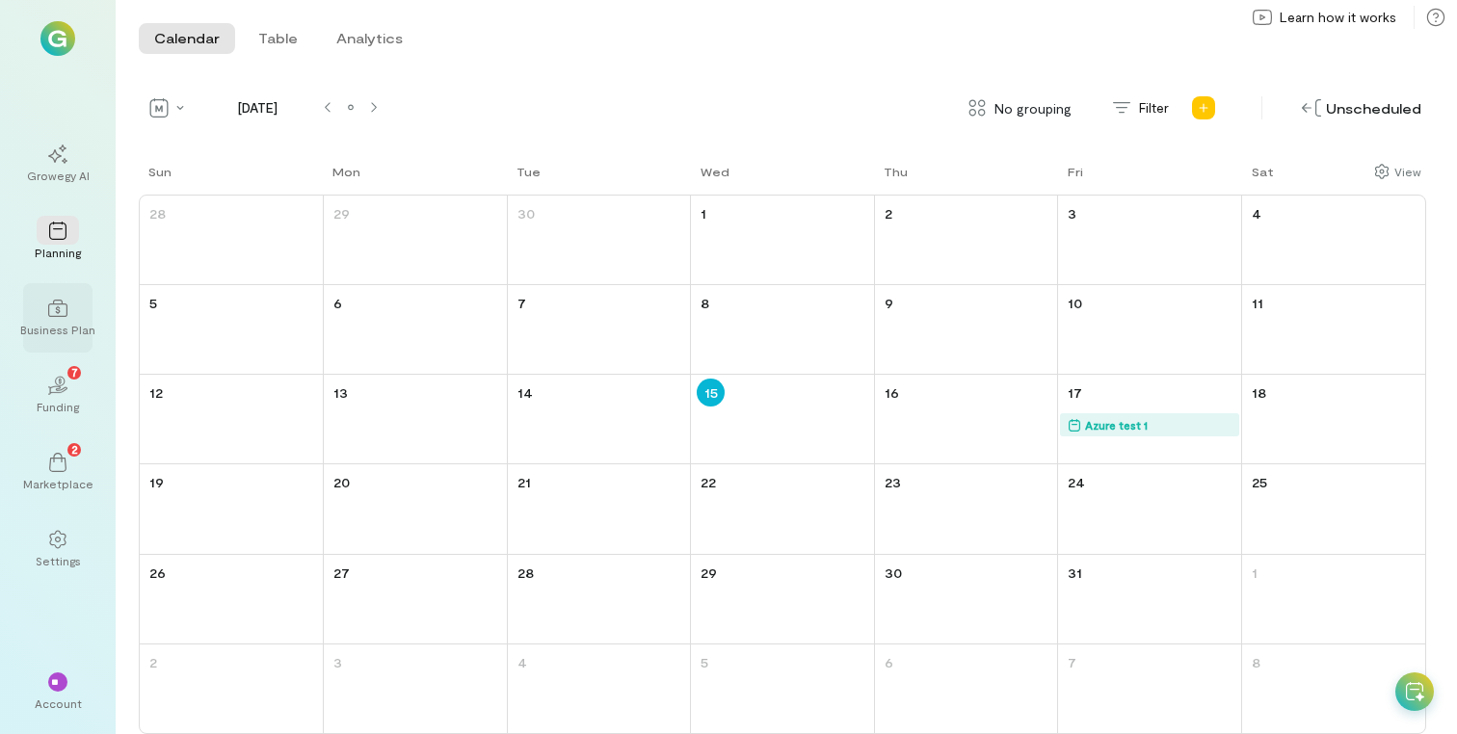
click at [52, 338] on div "Business Plan" at bounding box center [57, 317] width 69 height 69
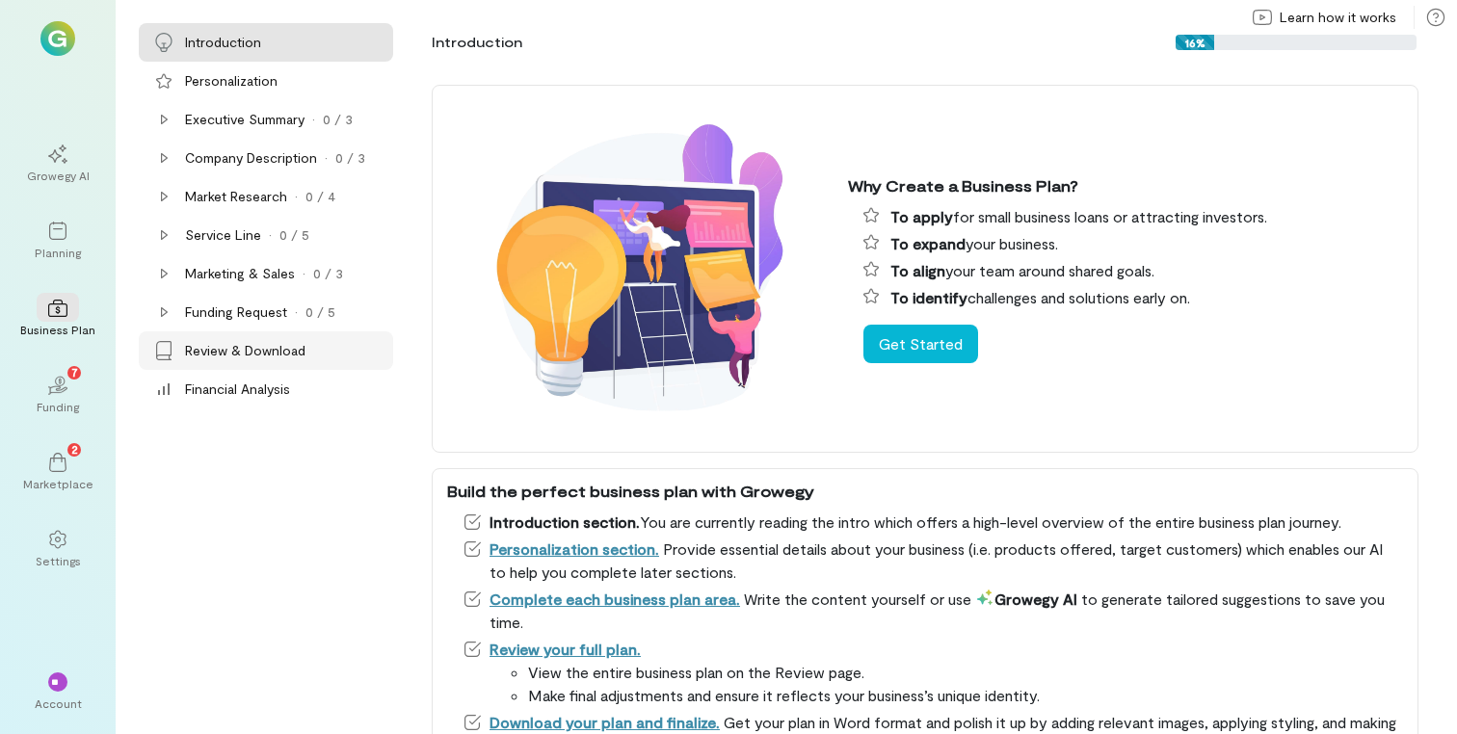
click at [237, 355] on div "Review & Download" at bounding box center [245, 350] width 120 height 19
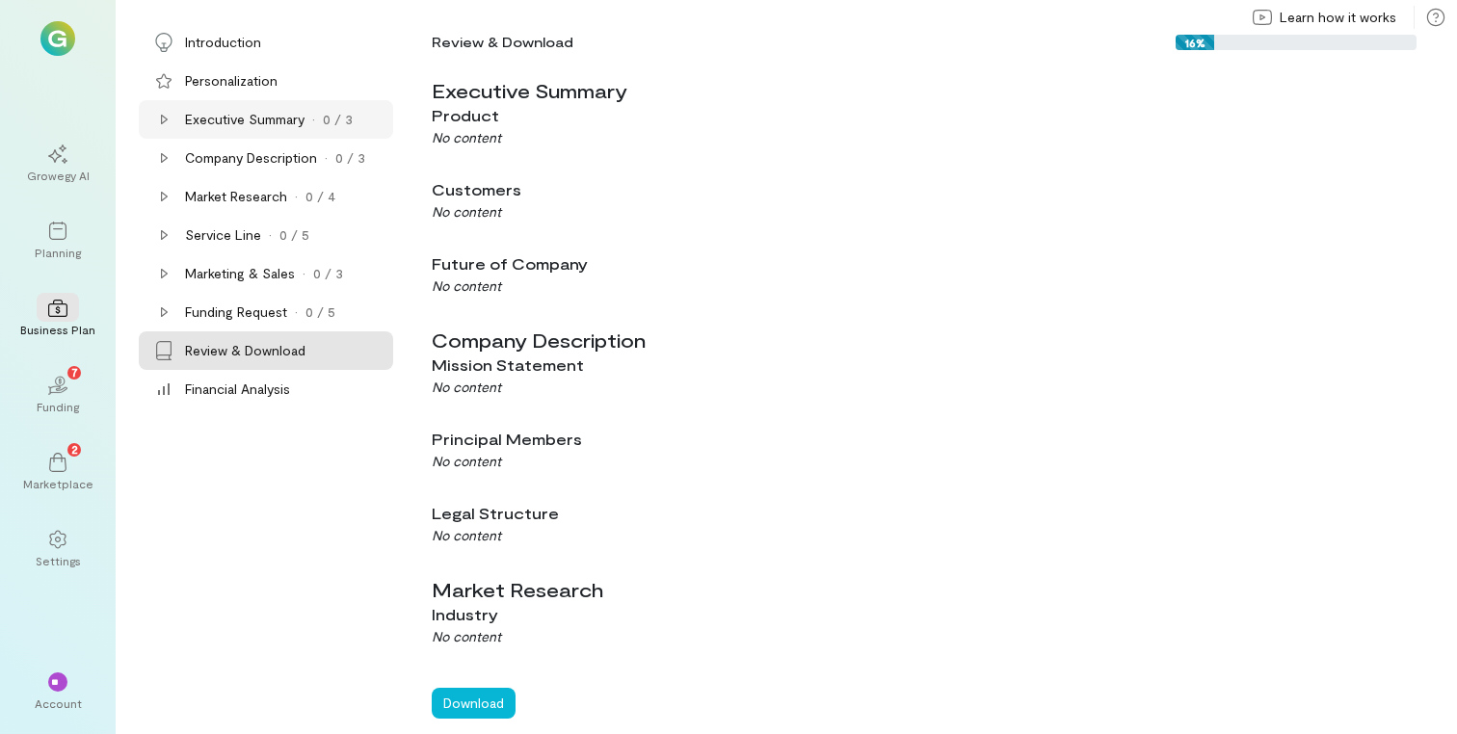
click at [161, 118] on icon at bounding box center [164, 120] width 7 height 10
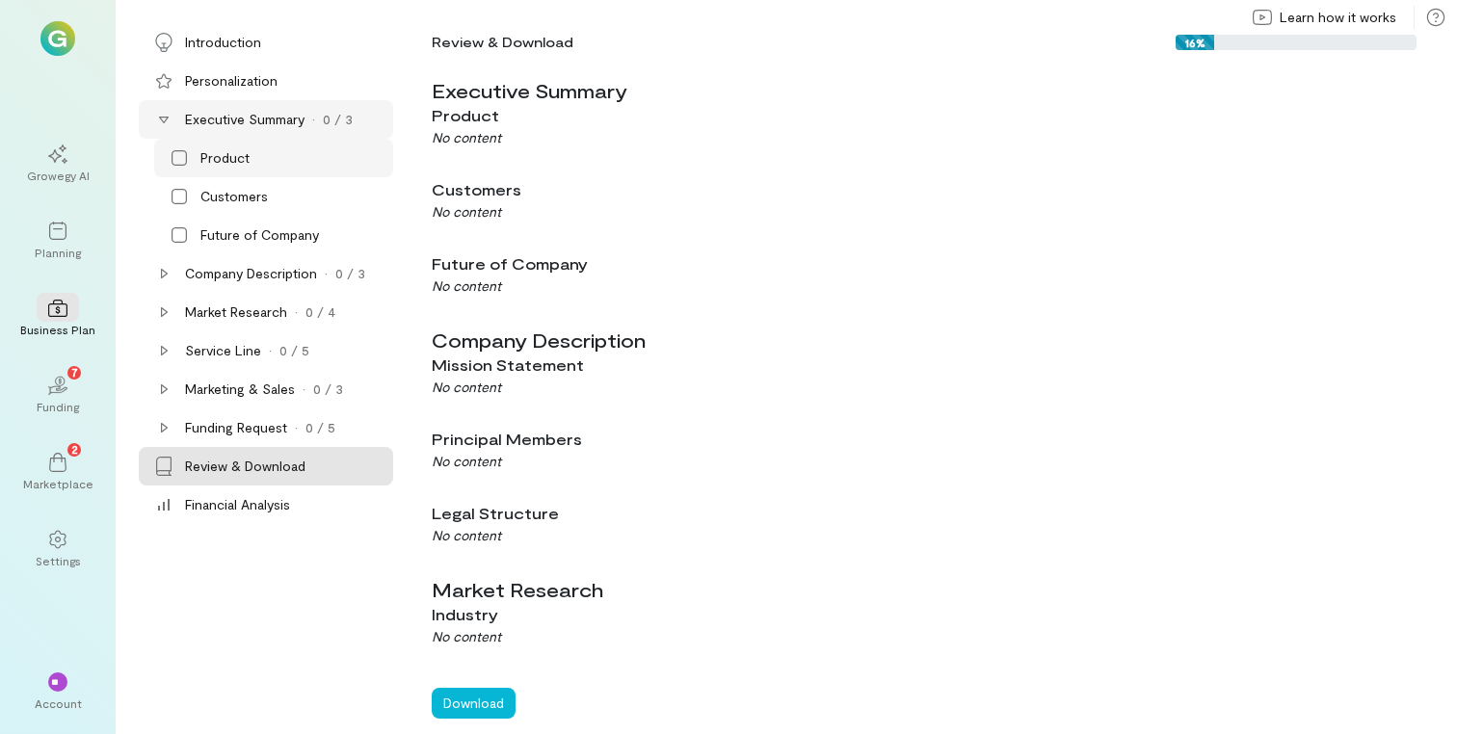
click at [230, 155] on div "Product" at bounding box center [224, 157] width 49 height 19
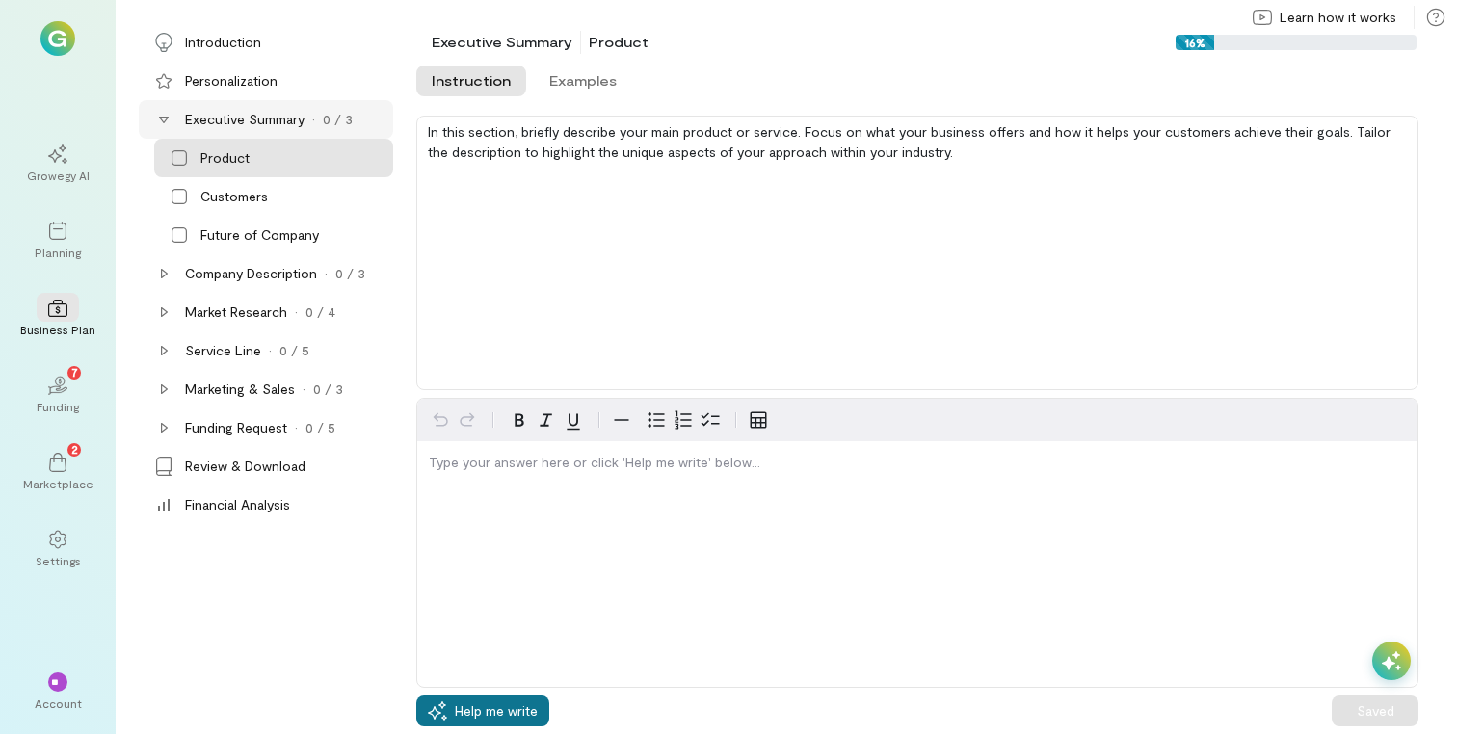
click at [468, 704] on span "Help me write" at bounding box center [496, 710] width 83 height 19
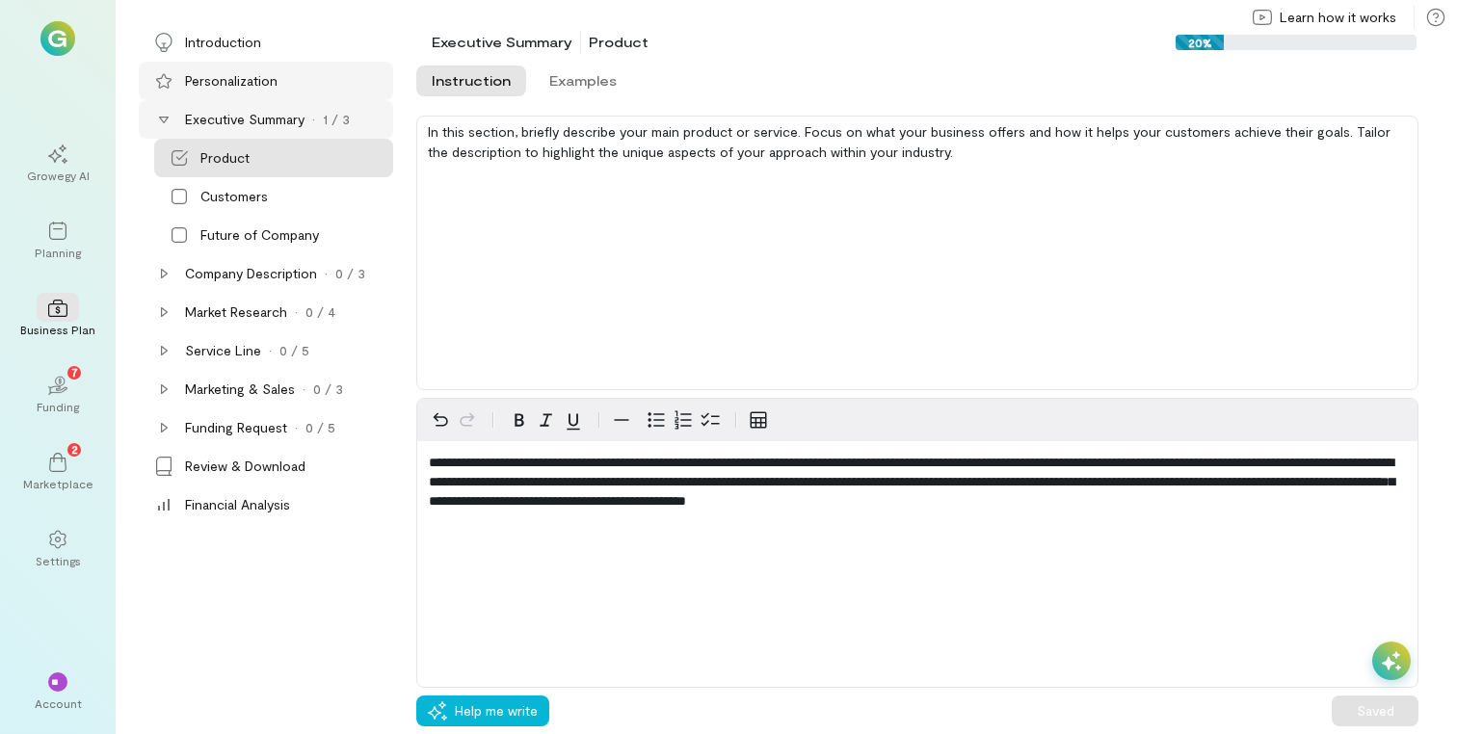
click at [245, 80] on div "Personalization" at bounding box center [231, 80] width 92 height 19
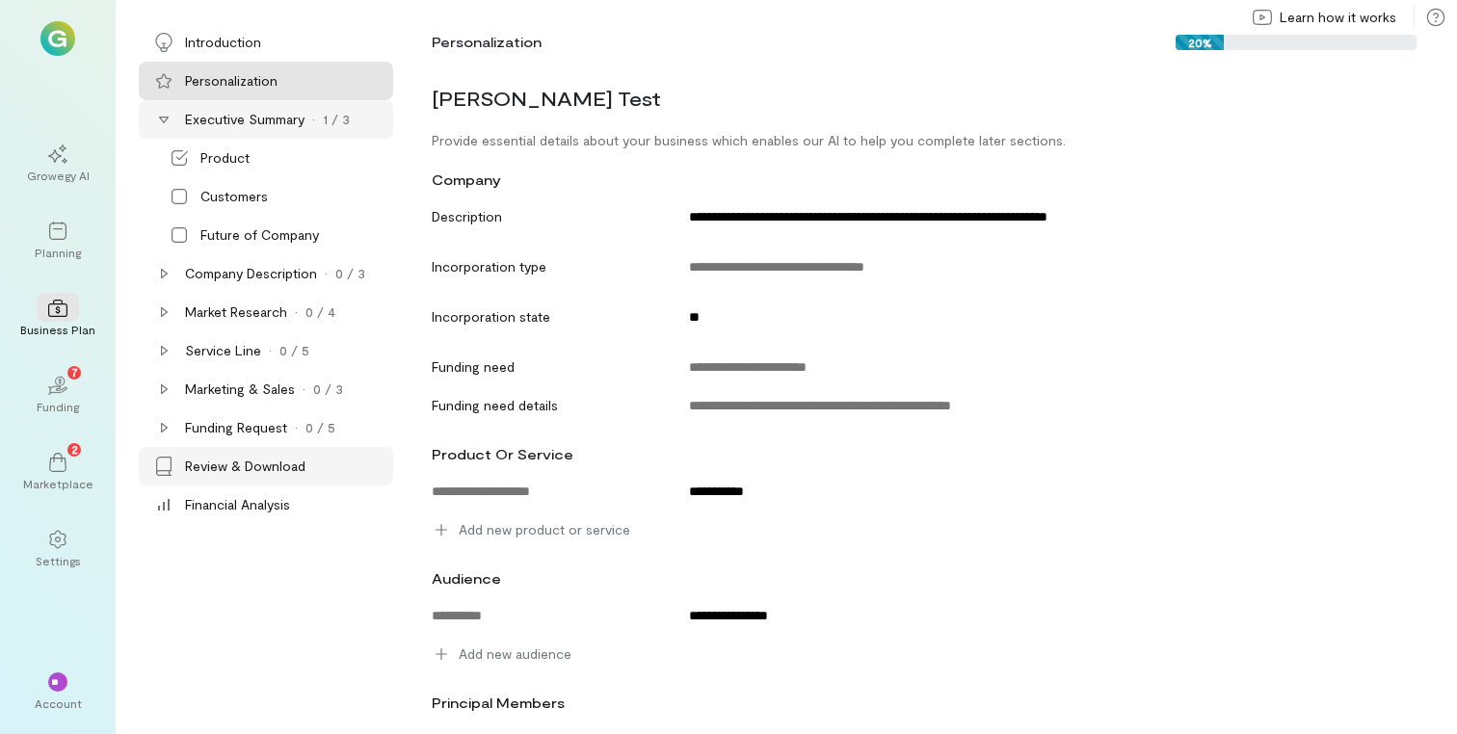
click at [250, 459] on div "Review & Download" at bounding box center [245, 466] width 120 height 19
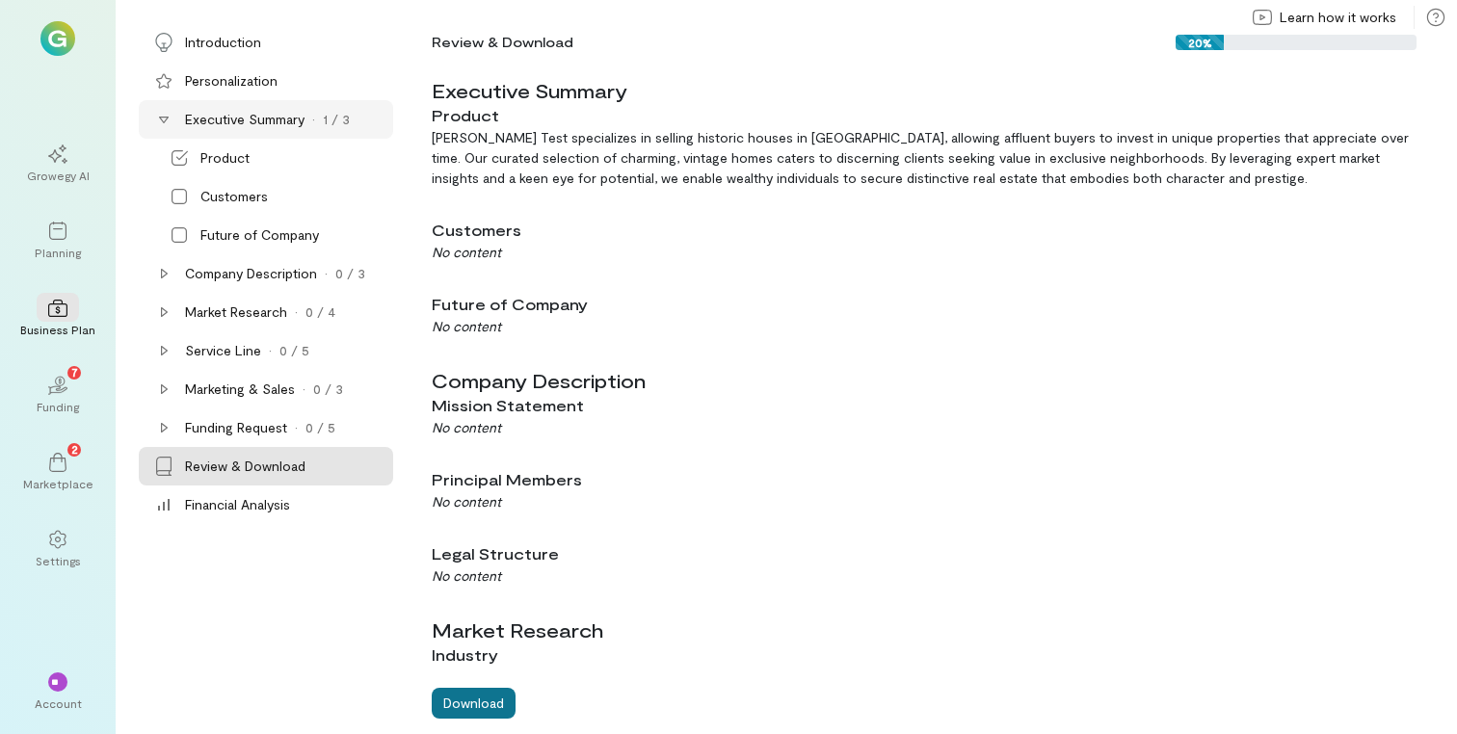
click at [470, 708] on button "Download" at bounding box center [474, 703] width 84 height 31
click at [227, 46] on div "Introduction" at bounding box center [223, 42] width 76 height 19
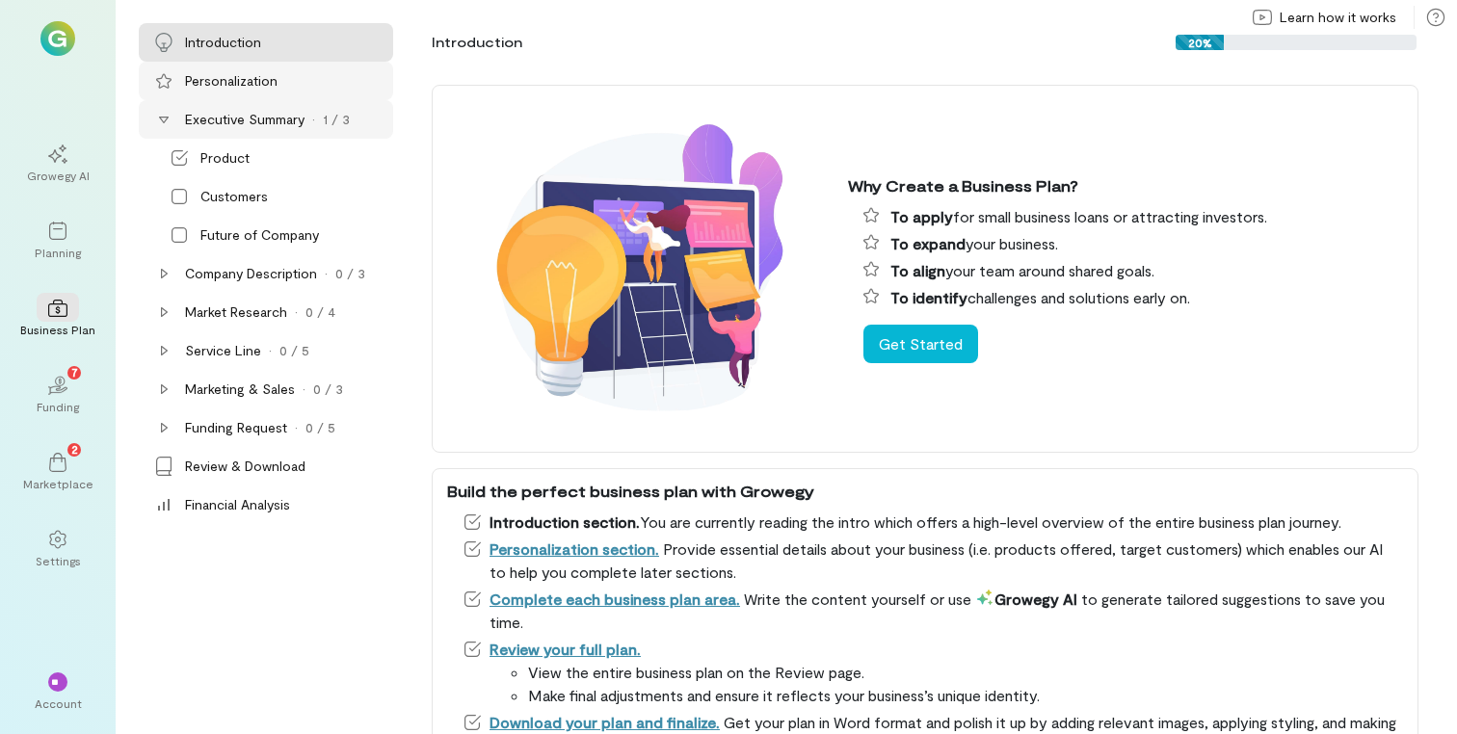
click at [231, 75] on div "Personalization" at bounding box center [231, 80] width 92 height 19
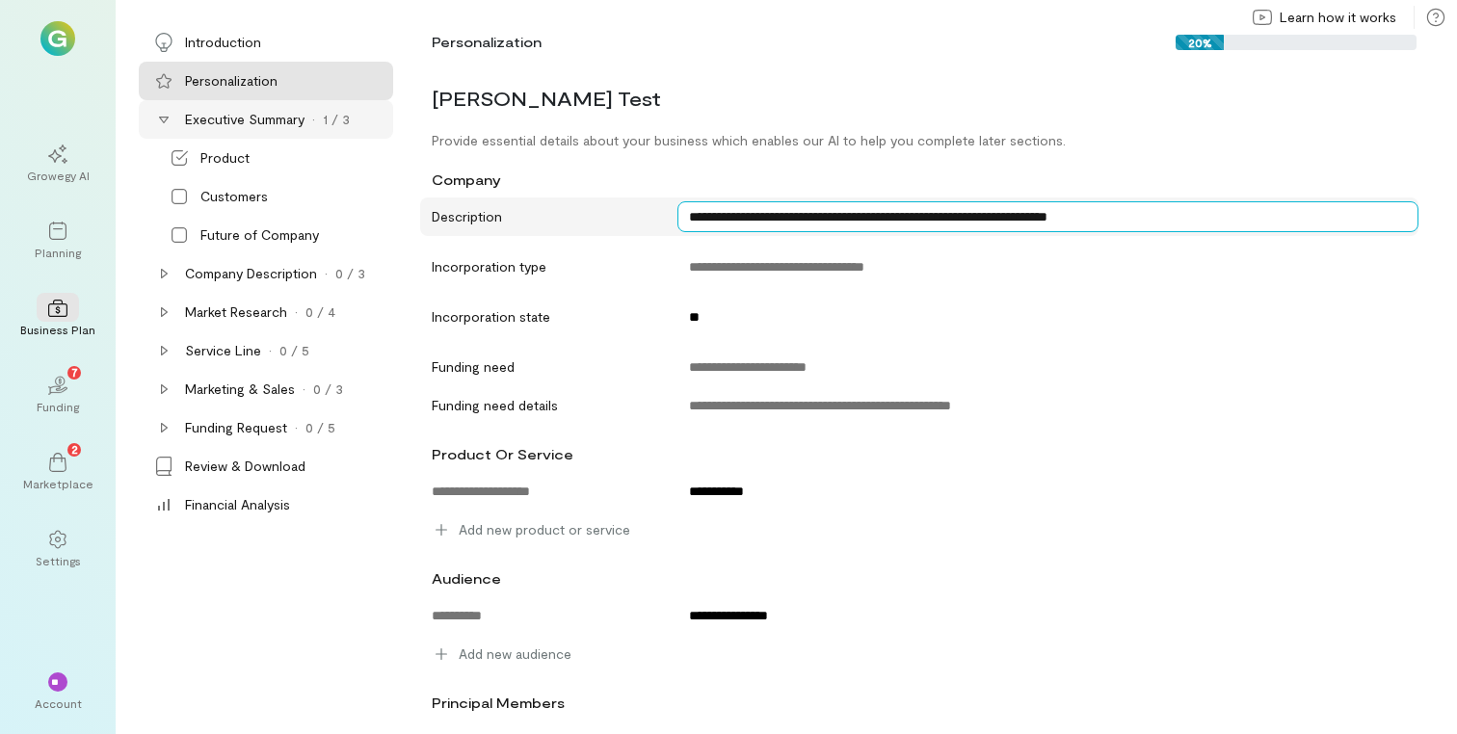
drag, startPoint x: 693, startPoint y: 219, endPoint x: 1176, endPoint y: 224, distance: 483.6
click at [1176, 224] on textarea "**********" at bounding box center [1047, 216] width 741 height 31
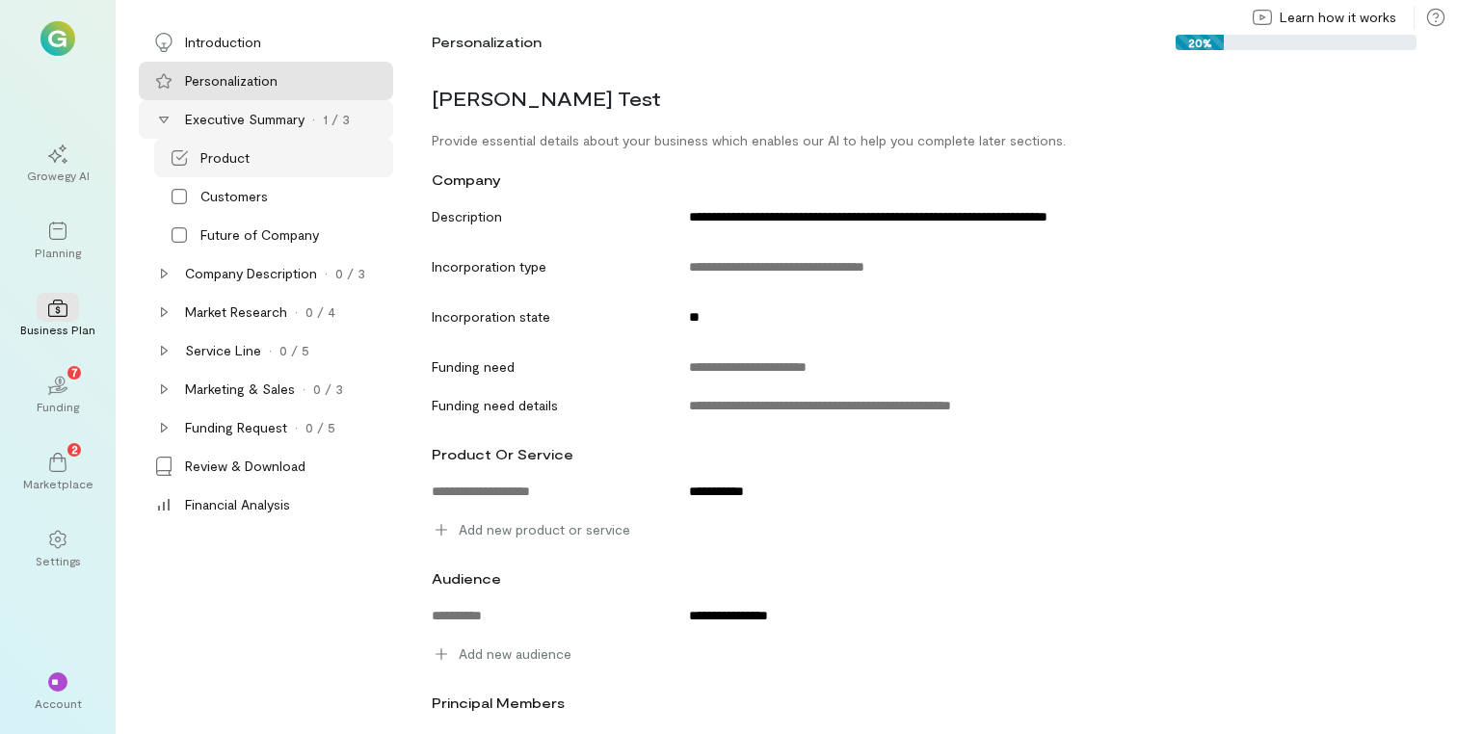
click at [248, 152] on div "Product" at bounding box center [224, 157] width 49 height 19
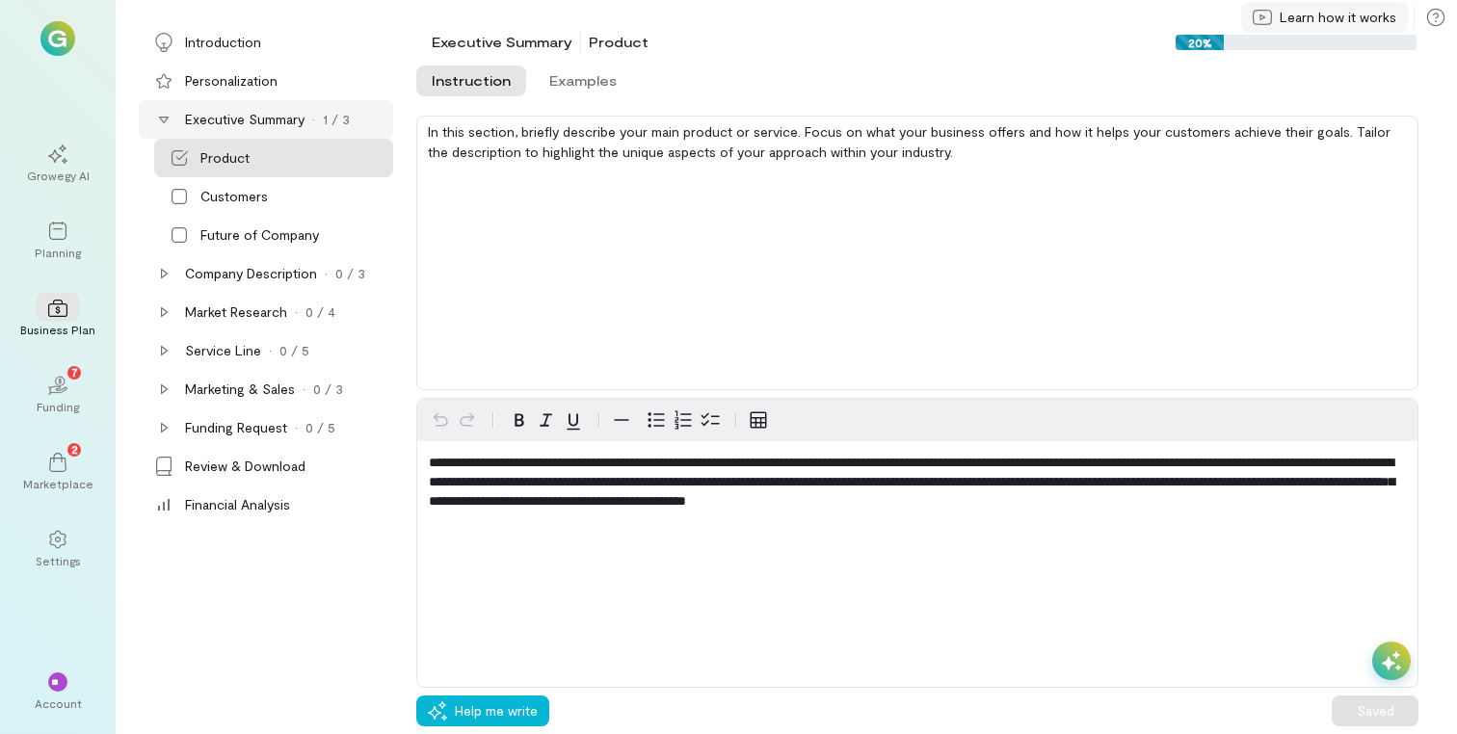
click at [1335, 18] on span "Learn how it works" at bounding box center [1337, 17] width 117 height 19
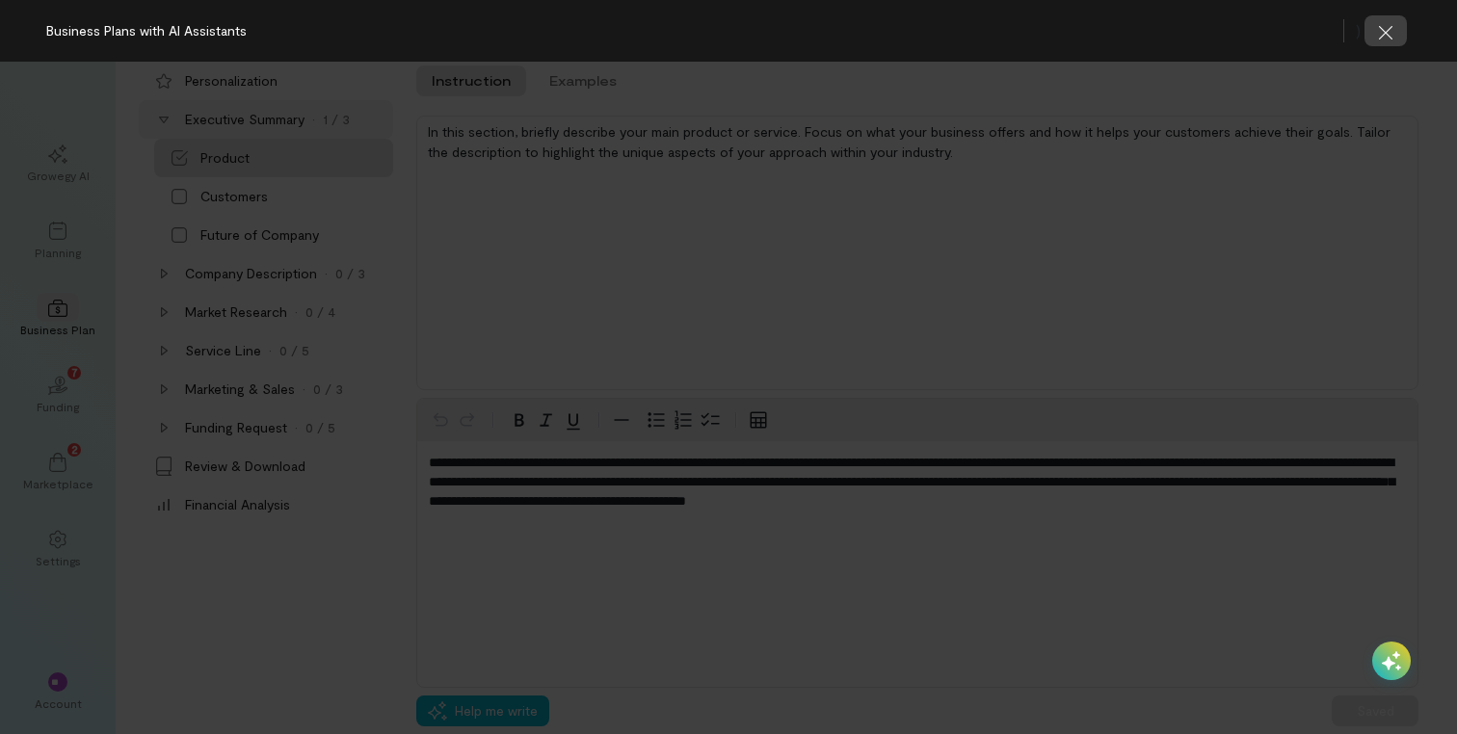
click at [1388, 28] on icon "button" at bounding box center [1385, 31] width 13 height 13
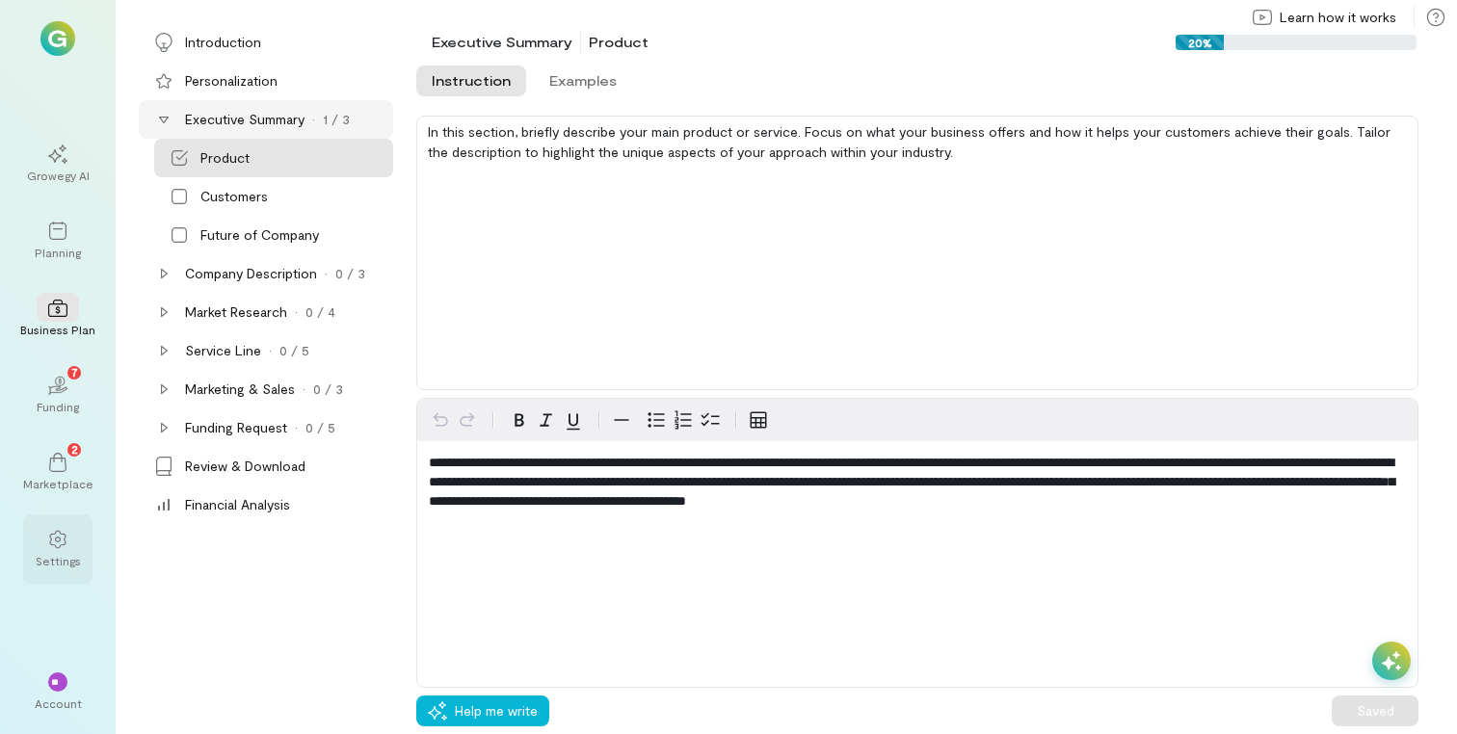
click at [54, 552] on div "Settings" at bounding box center [57, 548] width 69 height 69
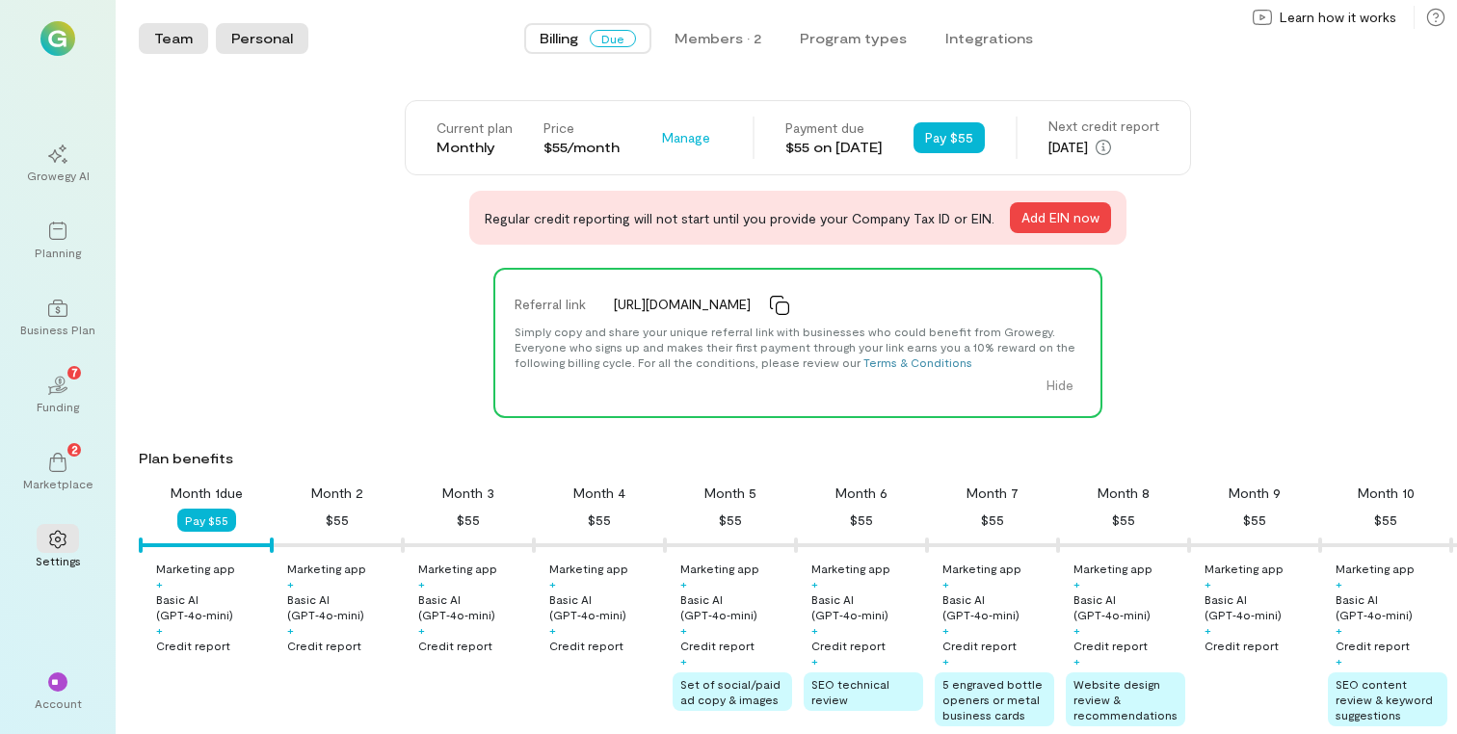
click at [262, 35] on button "Personal" at bounding box center [262, 38] width 92 height 31
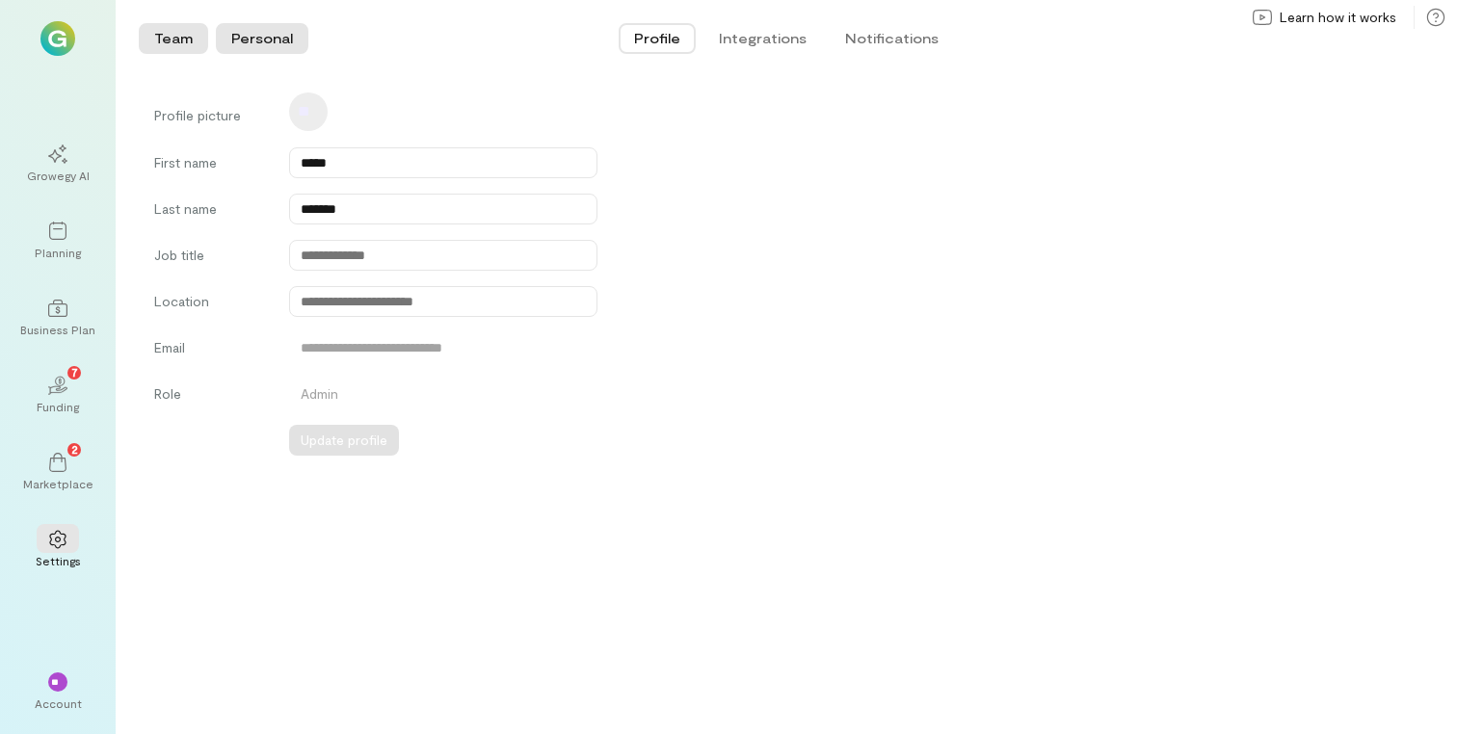
click at [165, 40] on button "Team" at bounding box center [173, 38] width 69 height 31
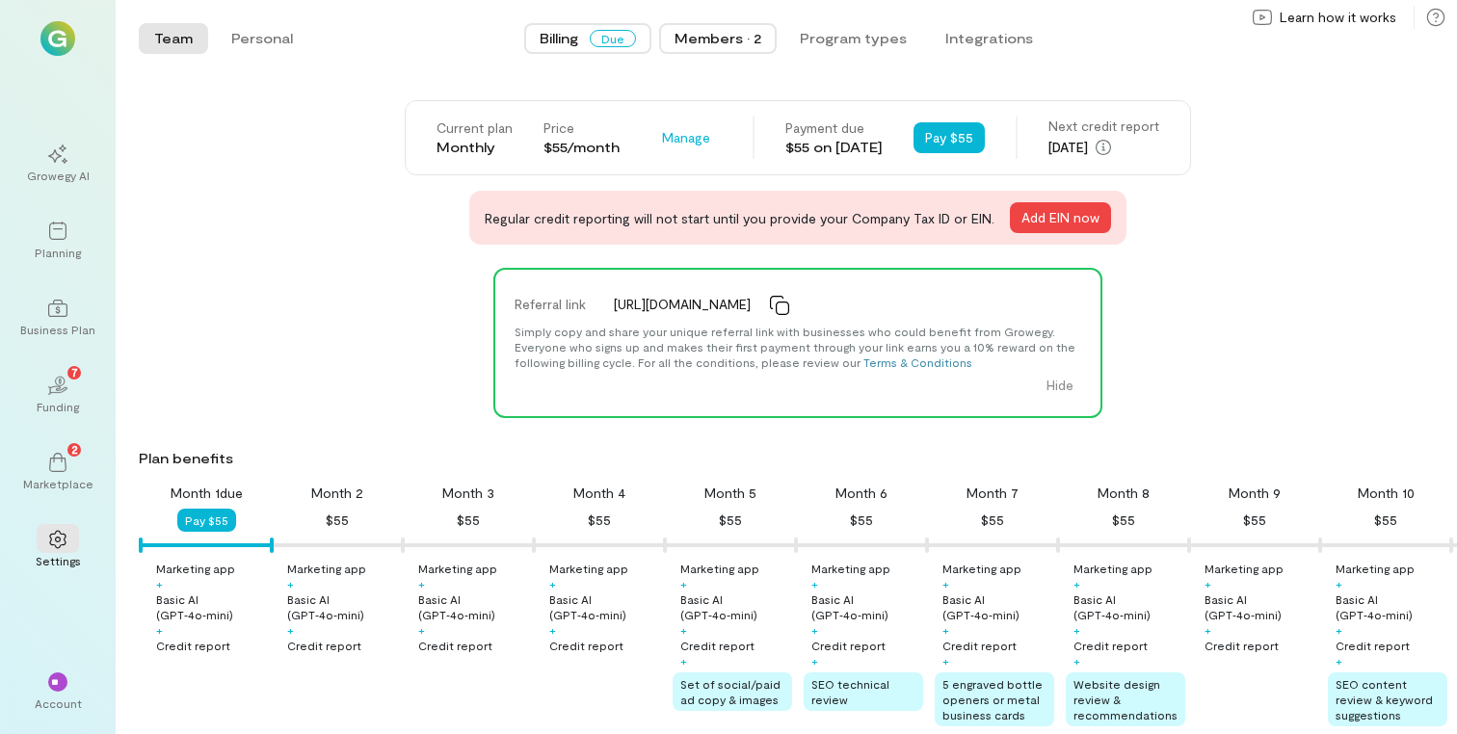
click at [704, 41] on div "Members · 2" at bounding box center [717, 38] width 87 height 19
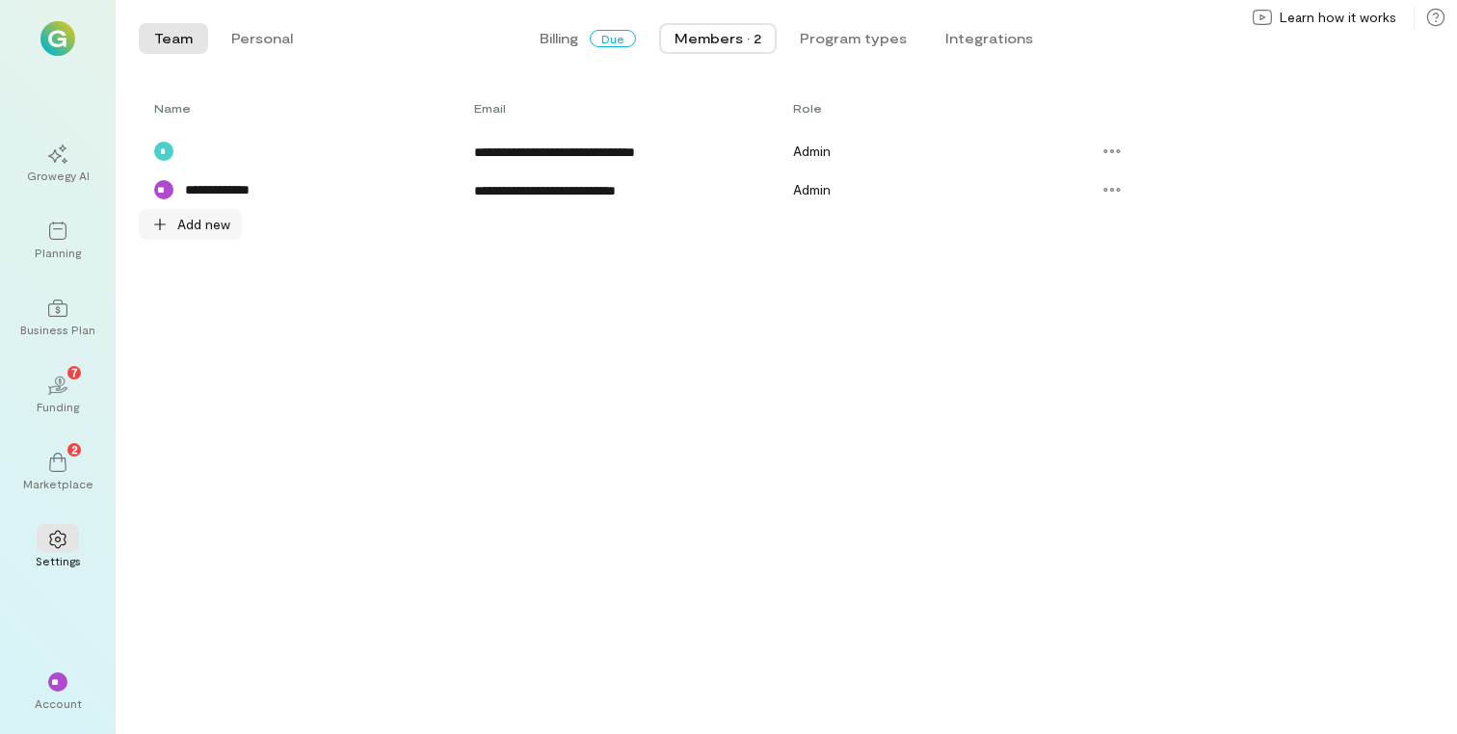
click at [187, 228] on span "Add new" at bounding box center [203, 224] width 53 height 19
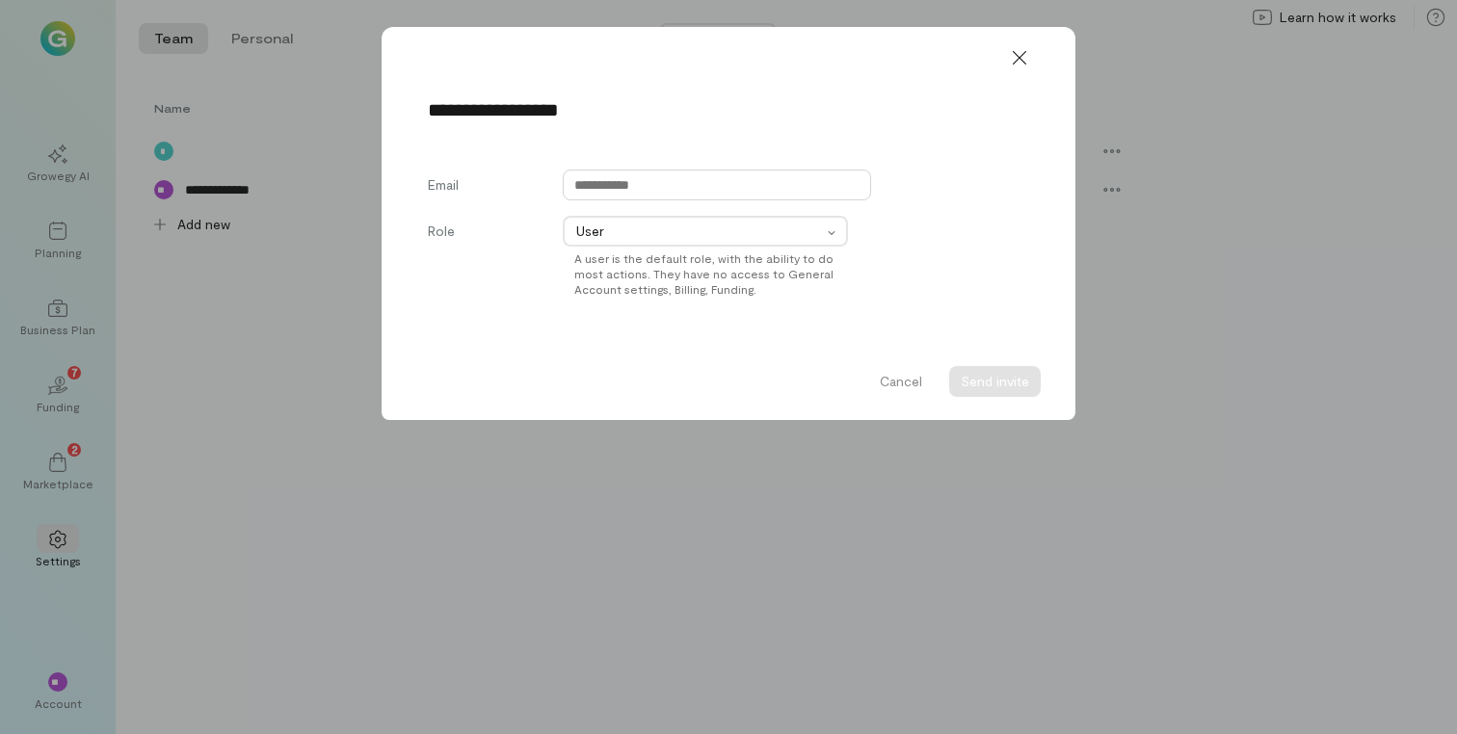
click at [695, 171] on input "text" at bounding box center [717, 185] width 308 height 31
click at [908, 385] on button "Cancel" at bounding box center [901, 381] width 66 height 31
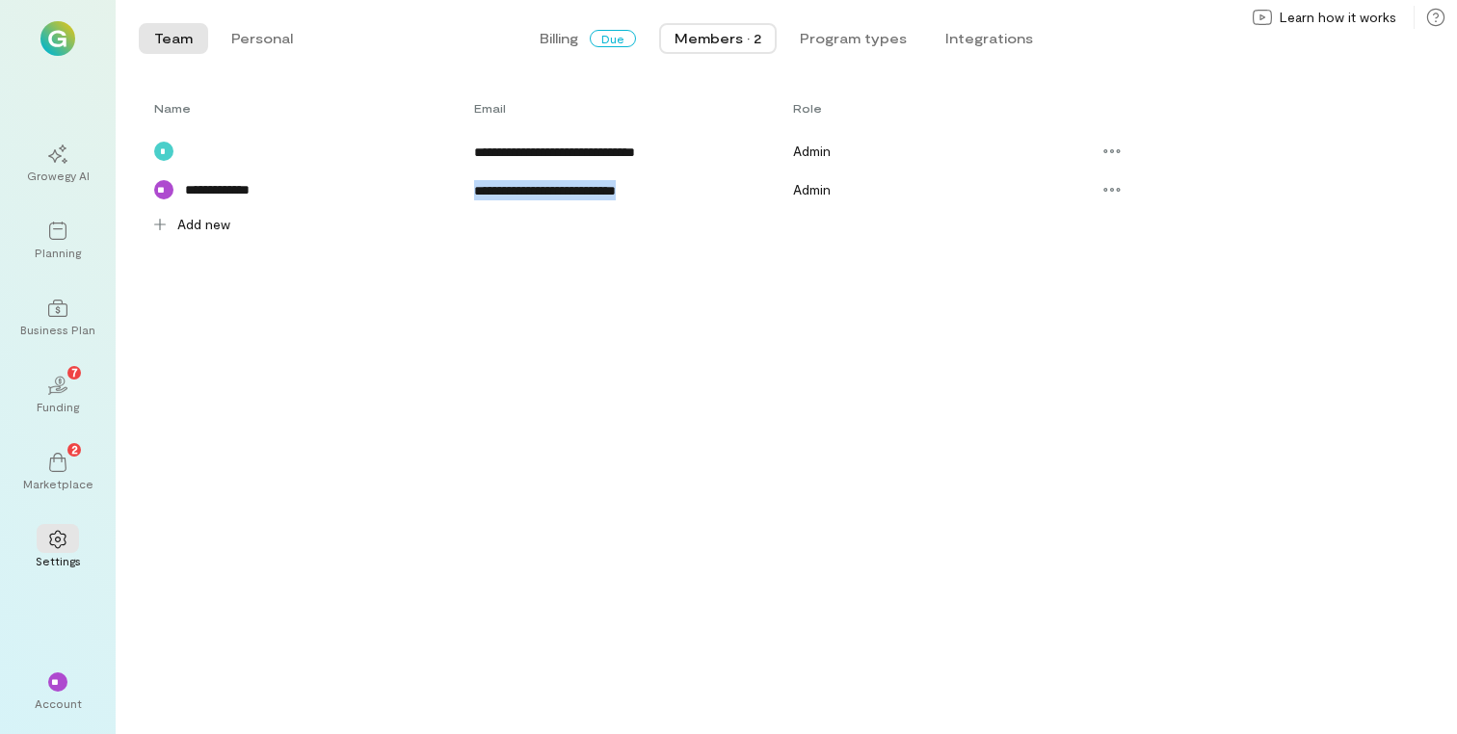
drag, startPoint x: 472, startPoint y: 187, endPoint x: 688, endPoint y: 186, distance: 215.8
click at [688, 186] on div "**********" at bounding box center [775, 190] width 1272 height 39
copy div "**********"
click at [204, 211] on div "Add new" at bounding box center [190, 224] width 103 height 31
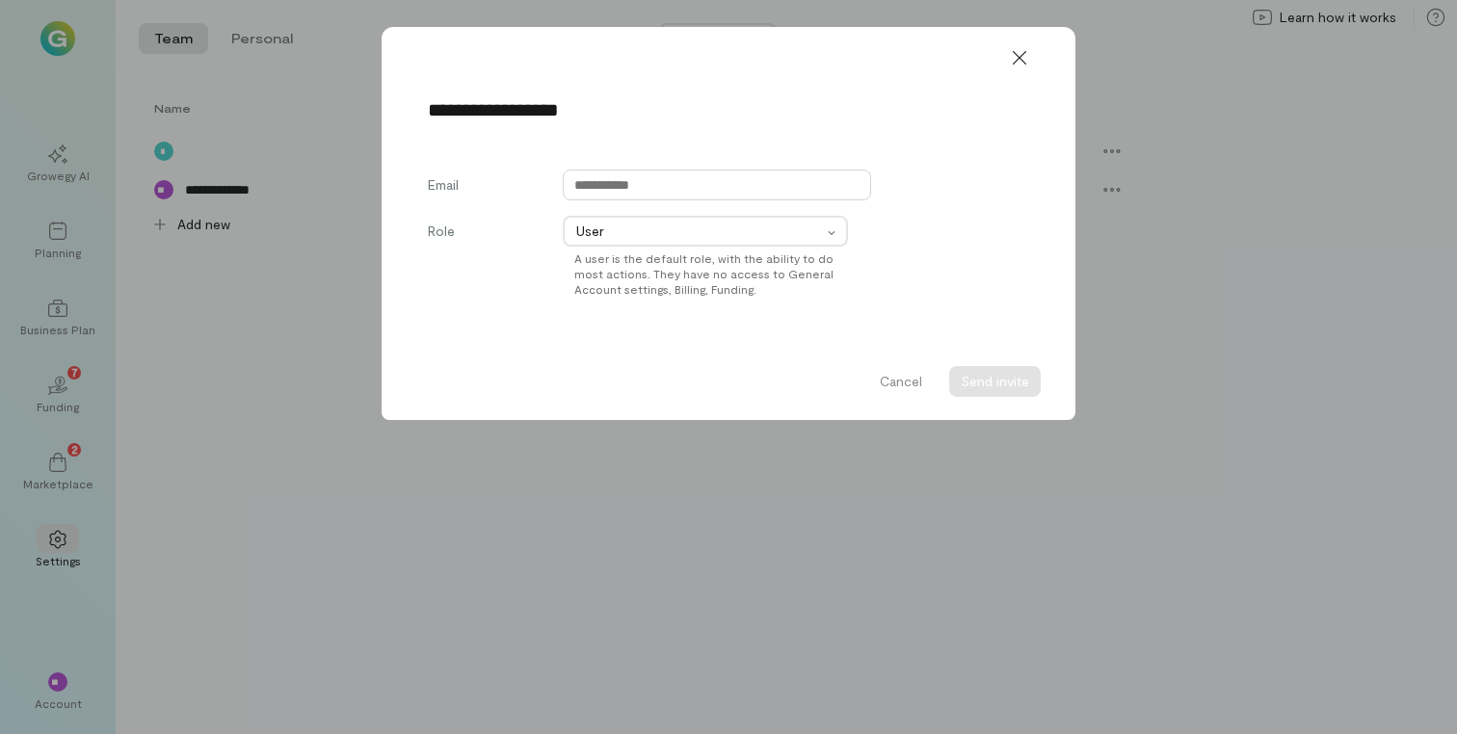
click at [605, 190] on input "text" at bounding box center [717, 185] width 308 height 31
paste input "**********"
click at [692, 185] on input "**********" at bounding box center [717, 185] width 308 height 31
click at [945, 279] on div "Role User A user is the default role, with the ability to do most actions. They…" at bounding box center [728, 256] width 601 height 81
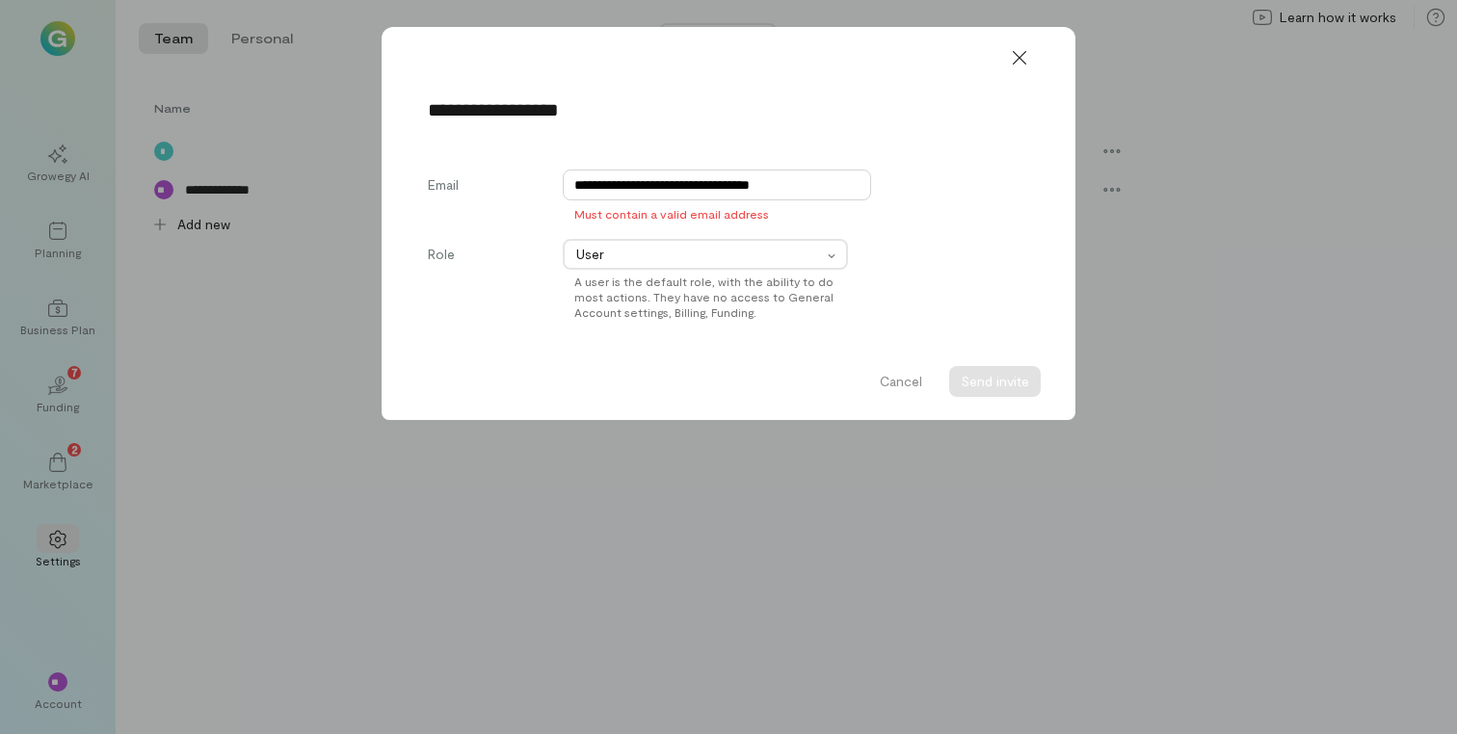
click at [781, 188] on input "**********" at bounding box center [717, 185] width 308 height 31
click at [723, 188] on input "**********" at bounding box center [717, 185] width 308 height 31
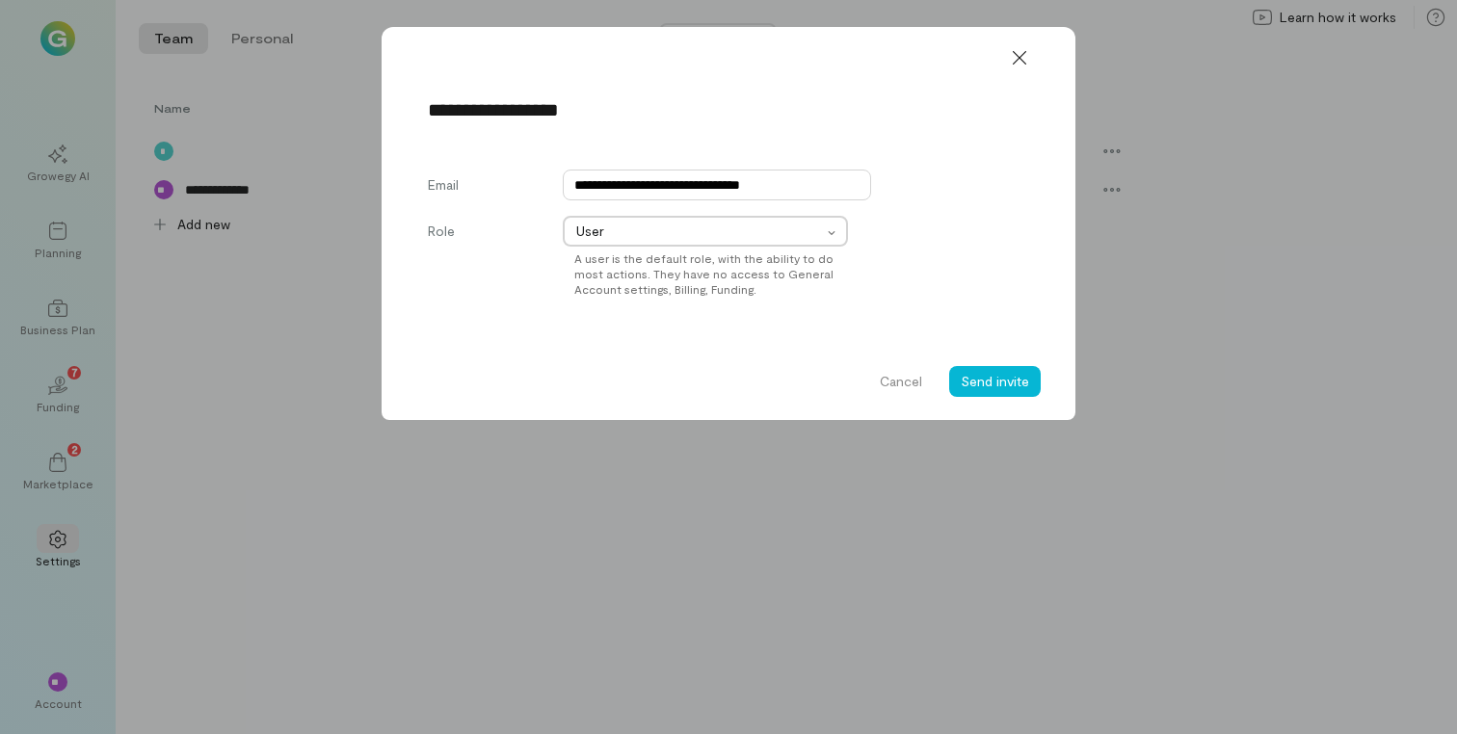
type input "**********"
click at [769, 226] on span "User" at bounding box center [699, 231] width 246 height 19
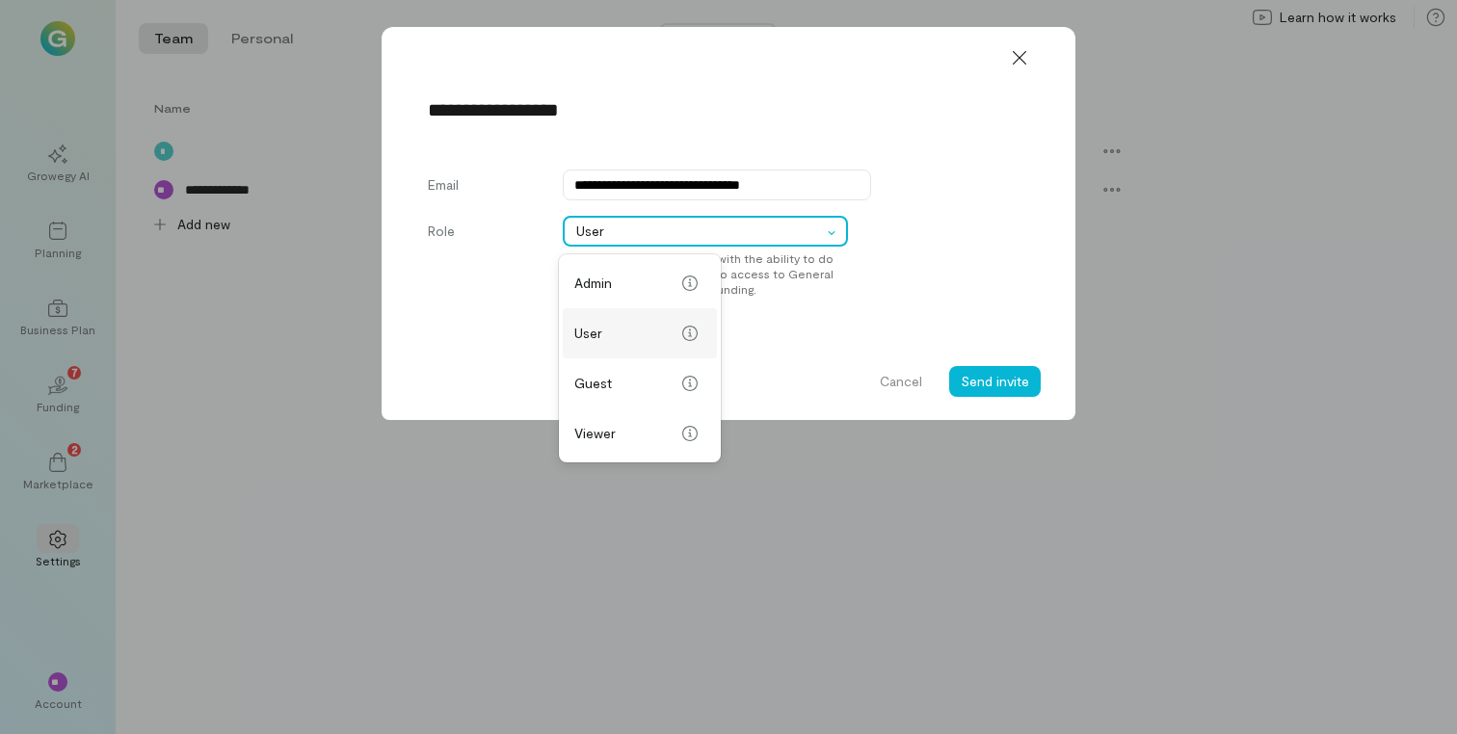
click at [576, 337] on span "User" at bounding box center [624, 333] width 100 height 19
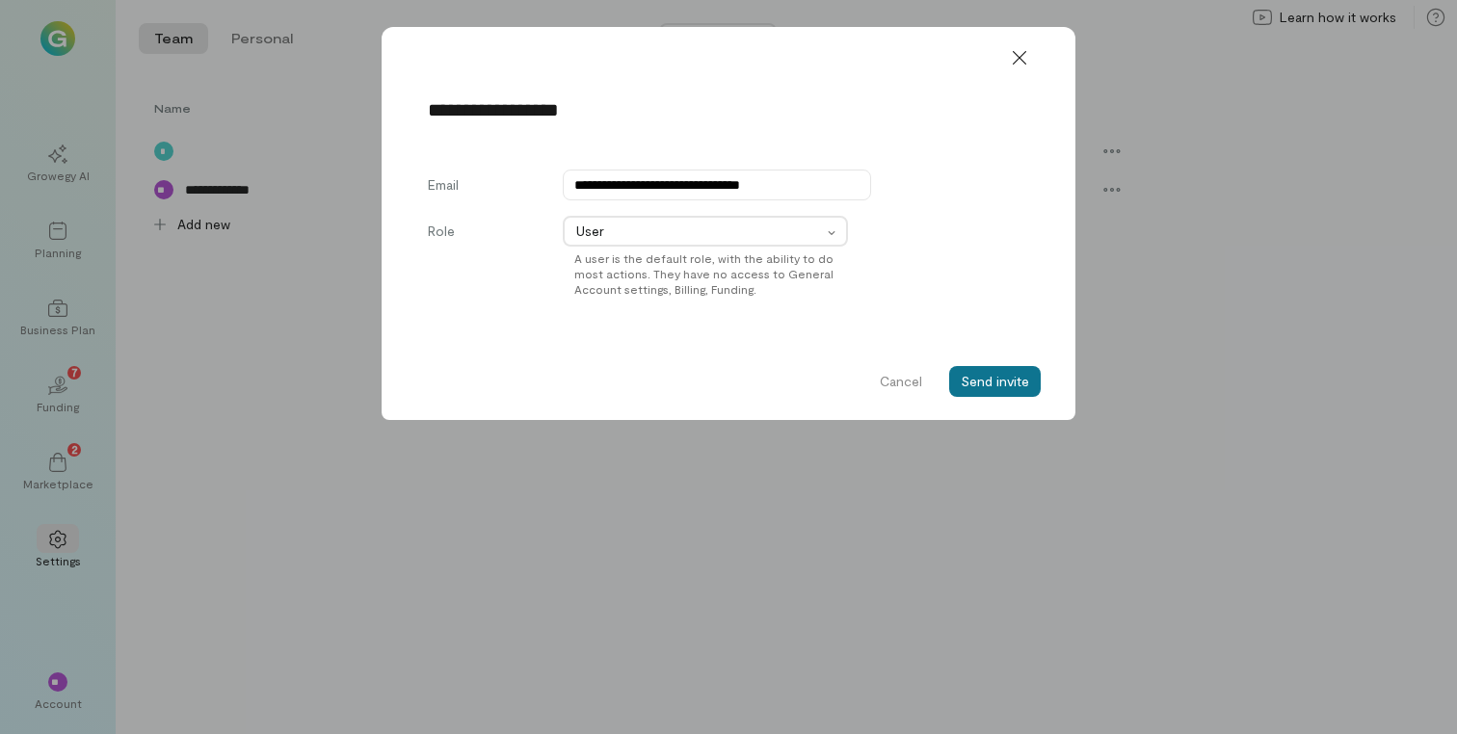
click at [1007, 381] on button "Send invite" at bounding box center [995, 381] width 92 height 31
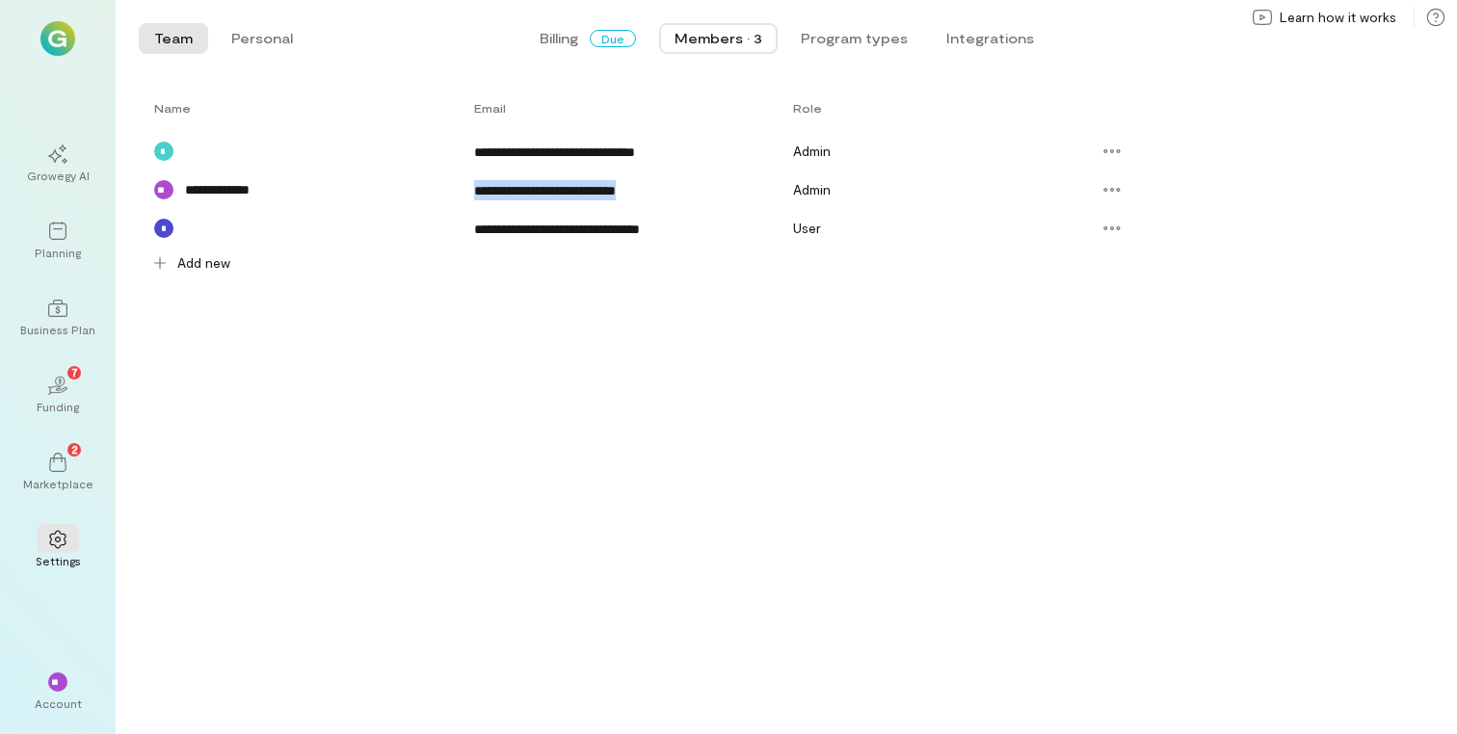
drag, startPoint x: 623, startPoint y: 192, endPoint x: 454, endPoint y: 192, distance: 169.6
click at [454, 192] on div "**********" at bounding box center [775, 190] width 1272 height 39
copy div "**********"
